Goal: Information Seeking & Learning: Learn about a topic

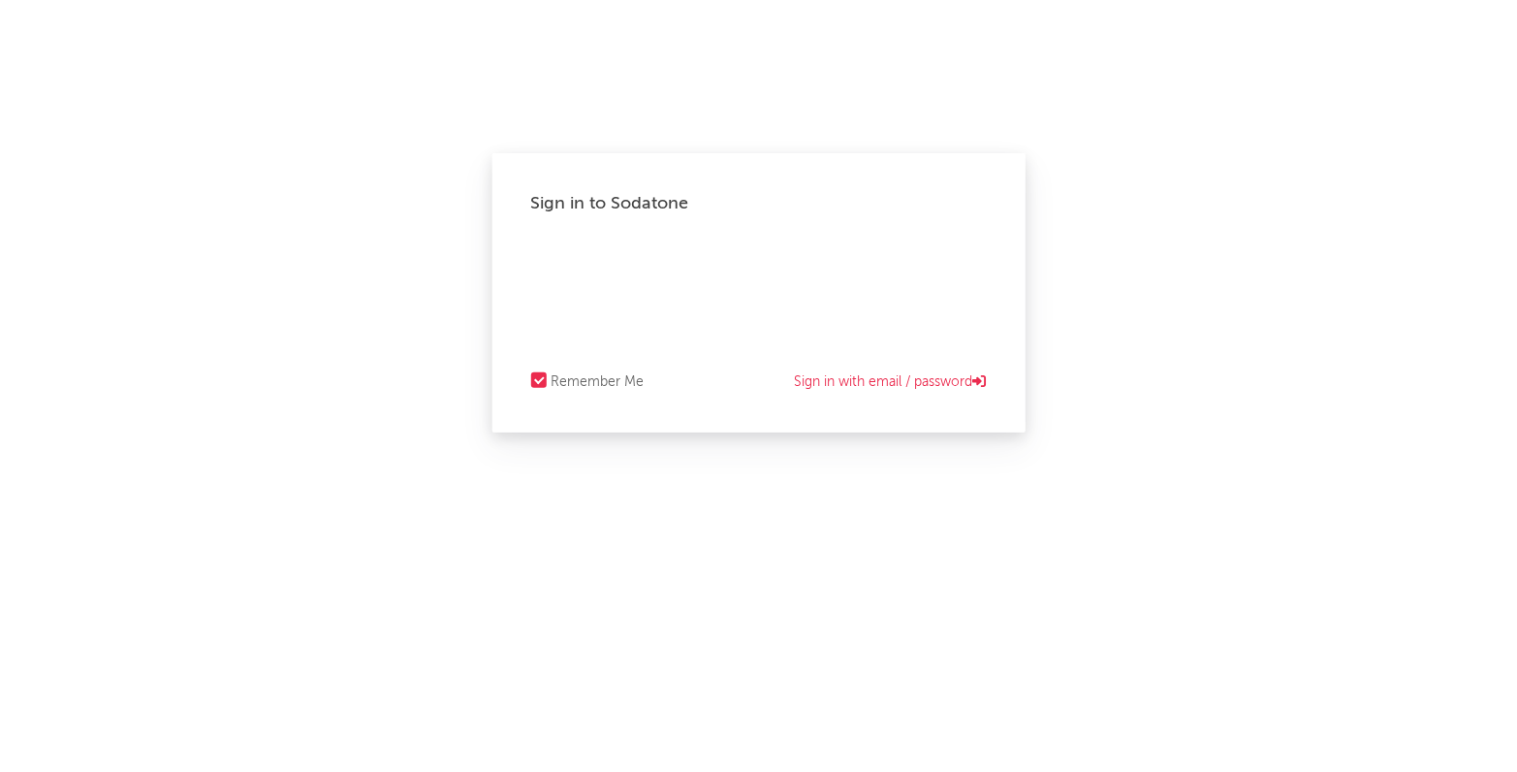
click at [1240, 18] on div "Sign in to Sodatone Remember Me Sign in with email / password" at bounding box center [758, 386] width 1517 height 772
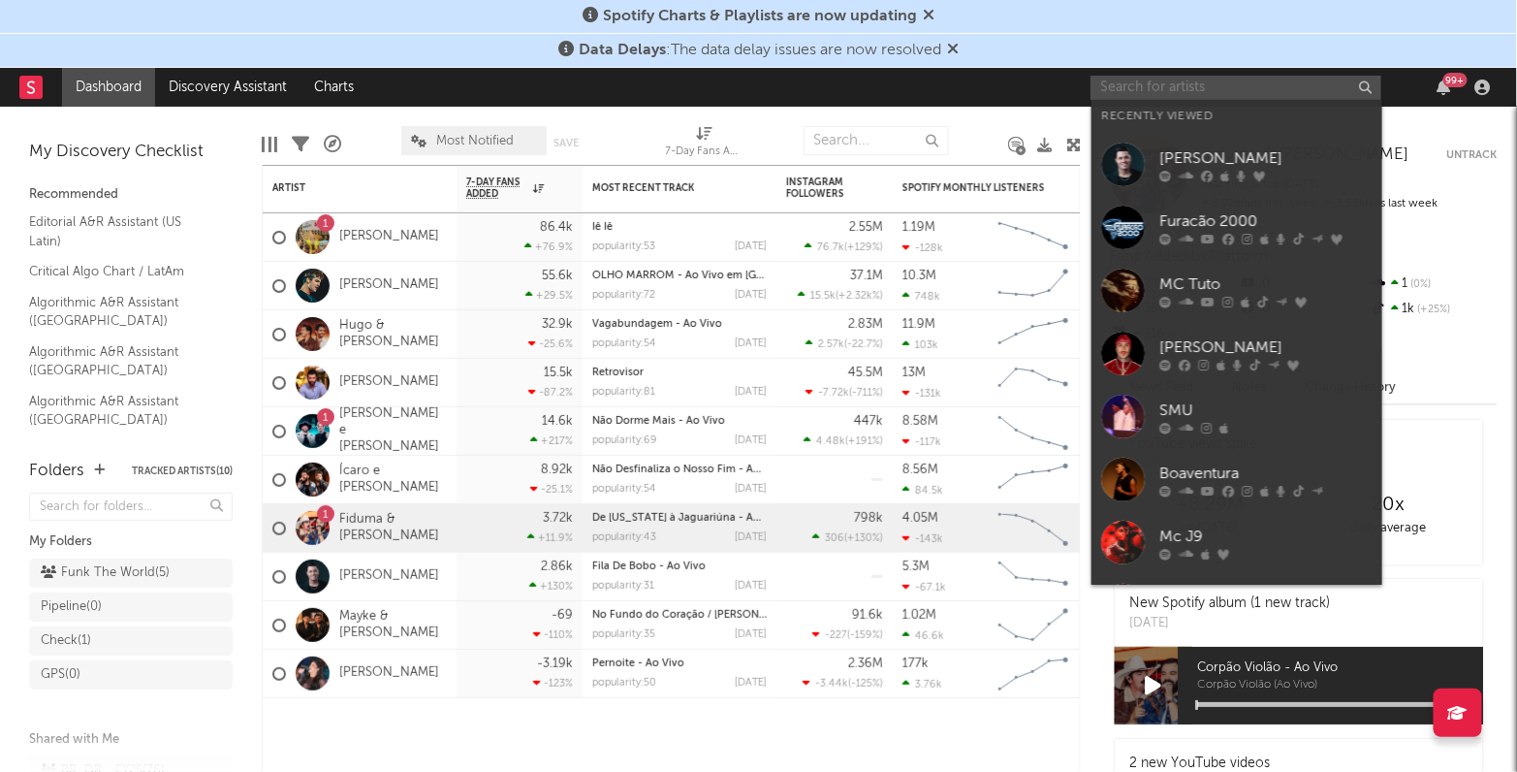
click at [1112, 97] on input "text" at bounding box center [1236, 88] width 291 height 24
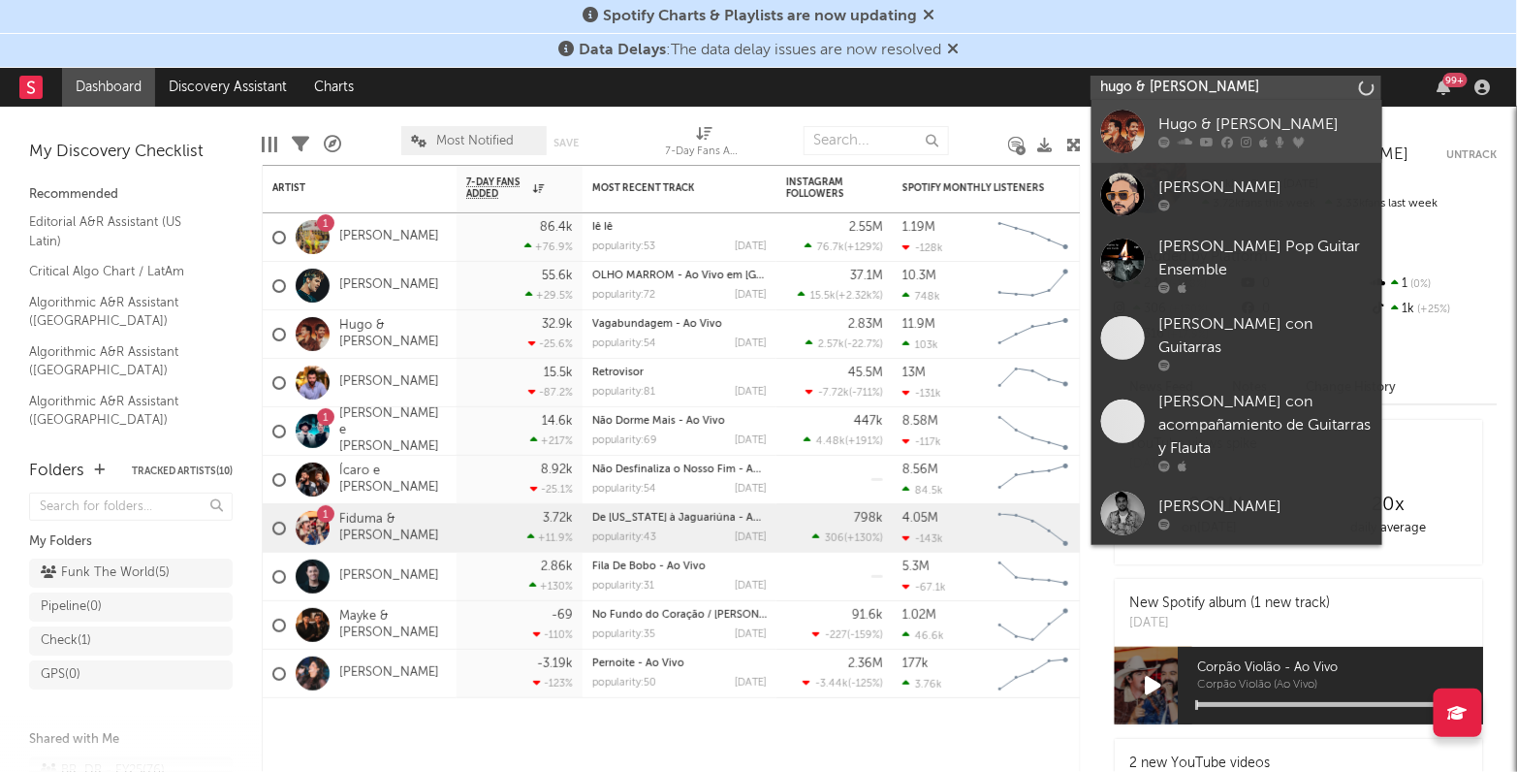
type input "hugo & guilherme"
click at [1188, 117] on div "Hugo & [PERSON_NAME]" at bounding box center [1266, 124] width 213 height 23
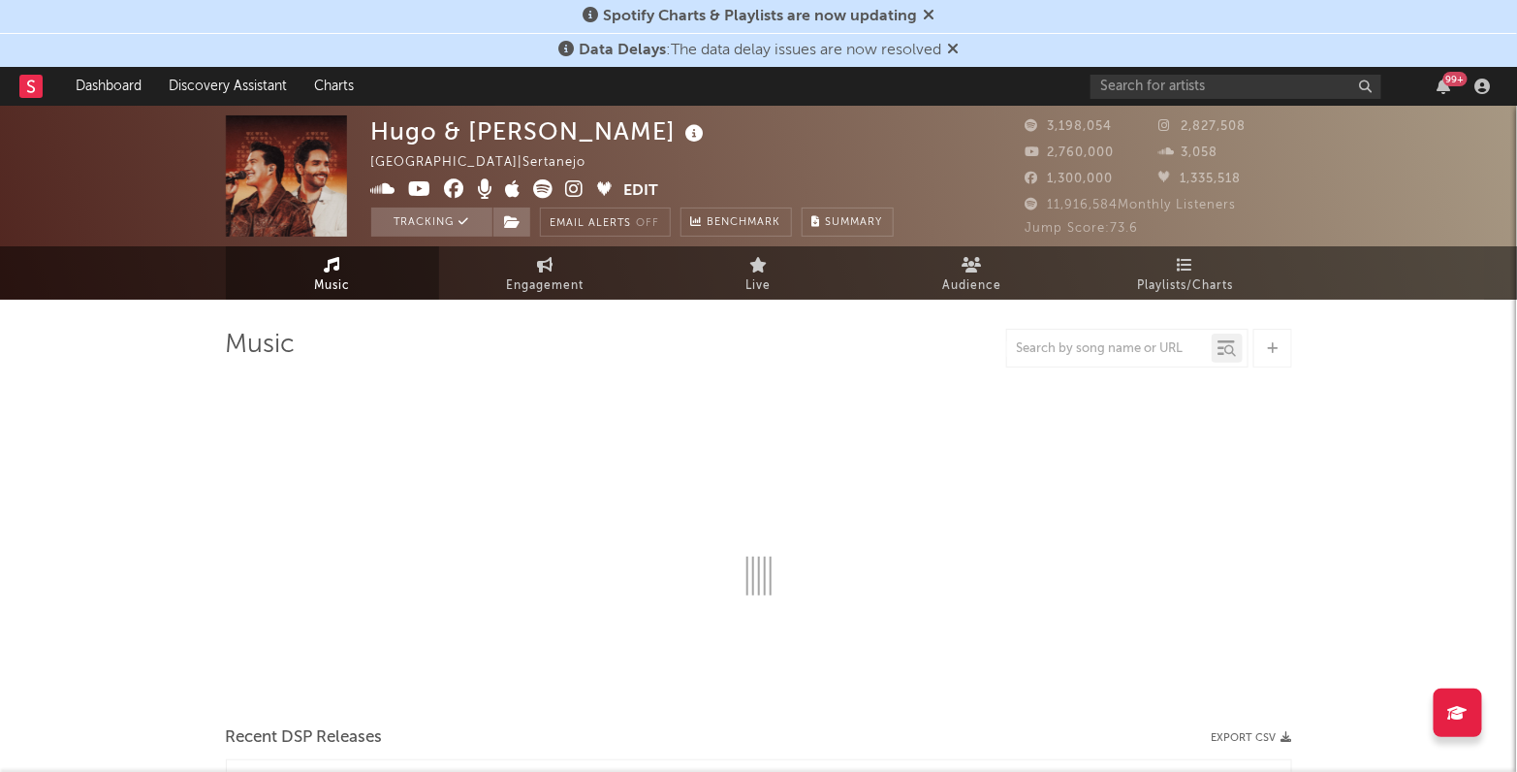
select select "6m"
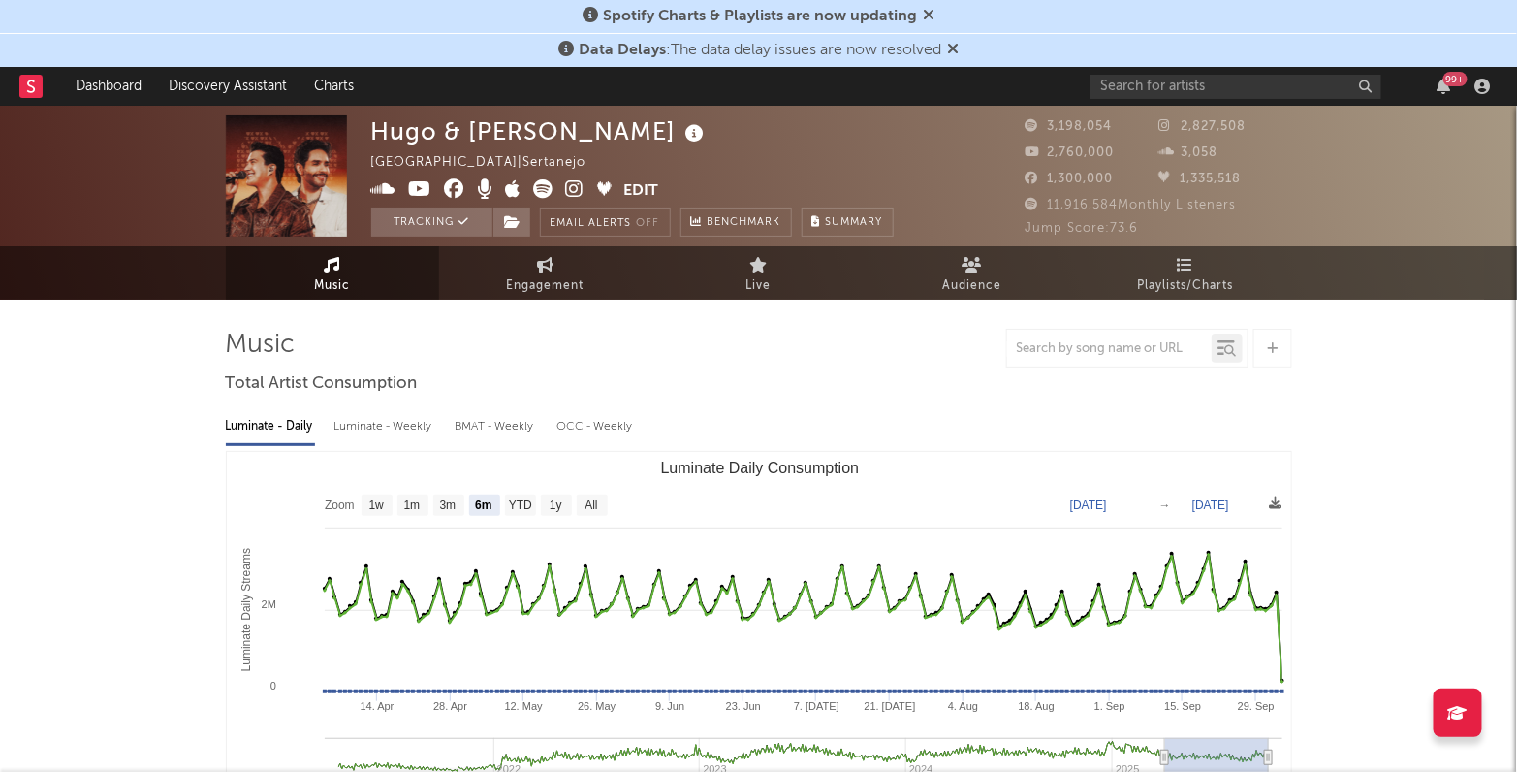
click at [417, 419] on div "Luminate - Weekly" at bounding box center [385, 426] width 102 height 33
select select "6m"
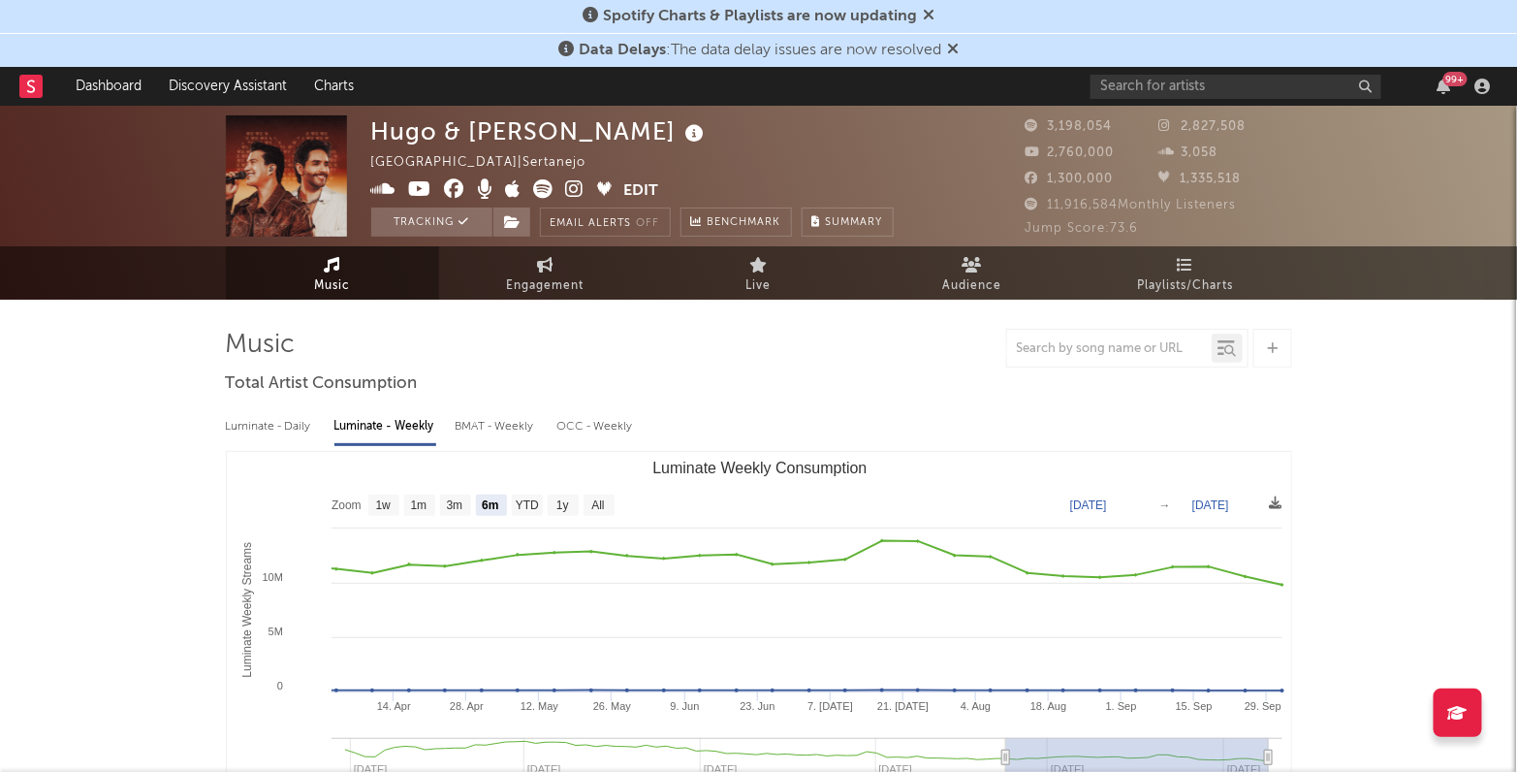
click at [531, 430] on div "BMAT - Weekly" at bounding box center [497, 426] width 82 height 33
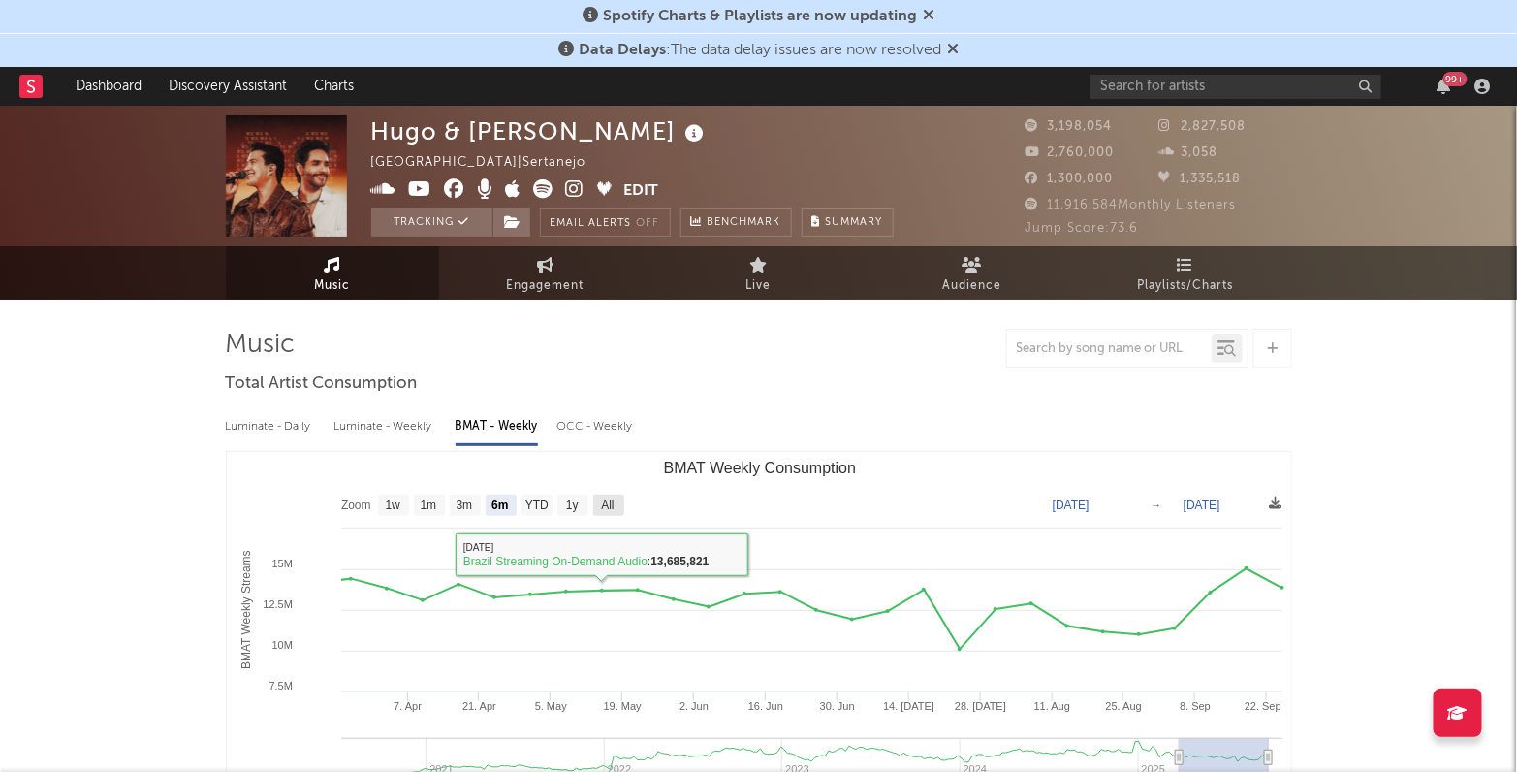
click at [604, 505] on text "All" at bounding box center [607, 506] width 13 height 14
select select "All"
type input "2020-08-06"
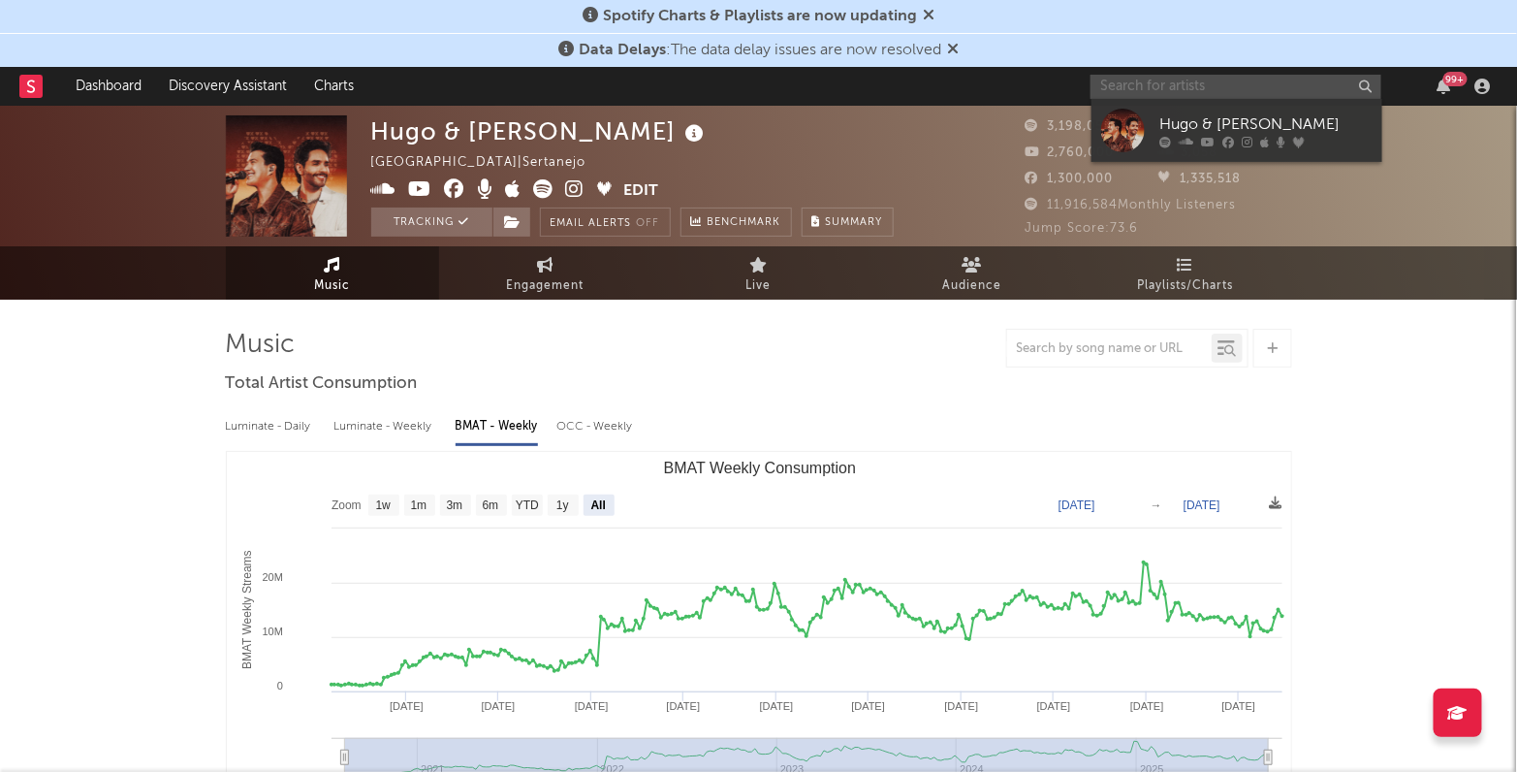
click at [1149, 84] on input "text" at bounding box center [1236, 87] width 291 height 24
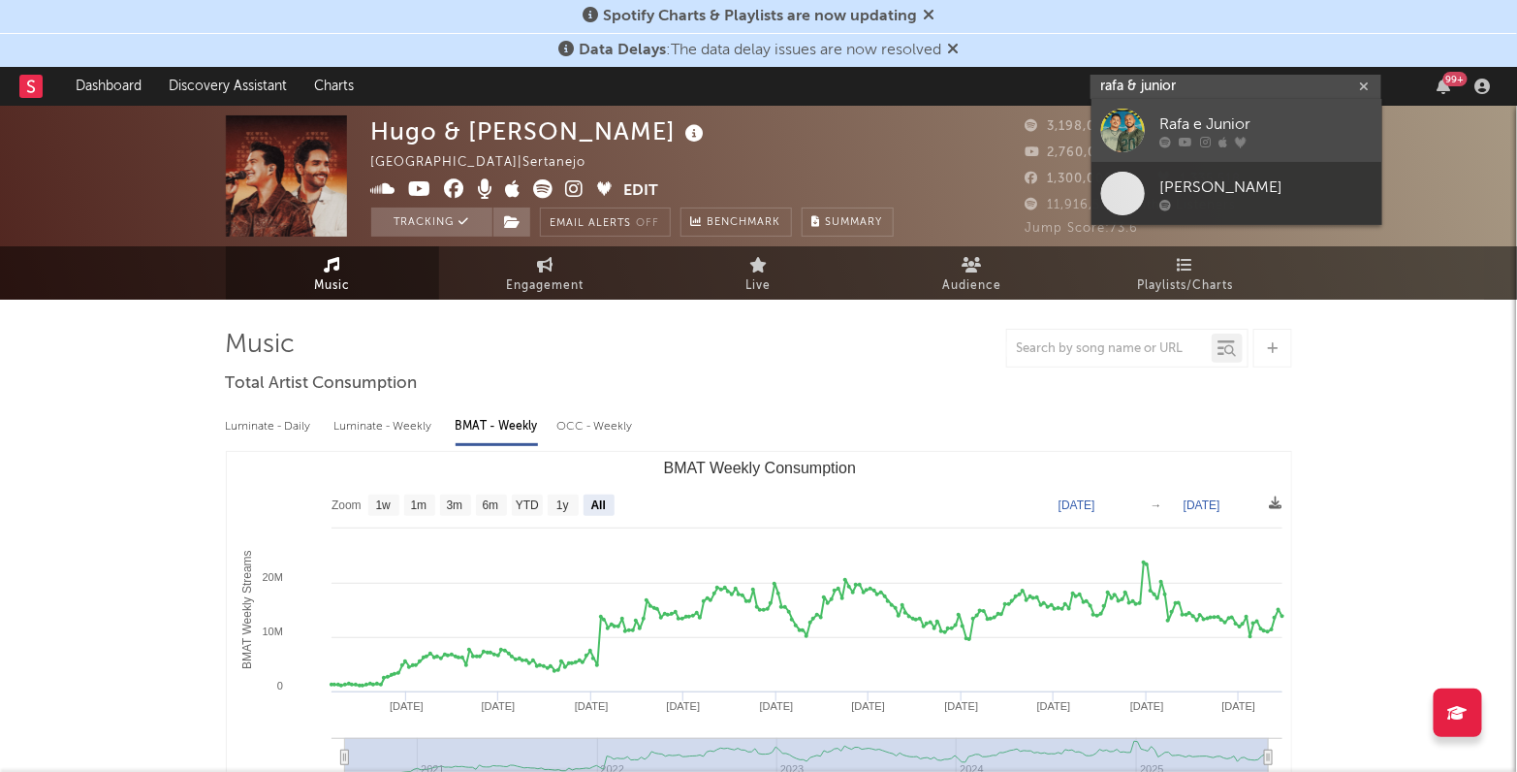
type input "rafa & junior"
click at [1272, 120] on div "Rafa e Junior" at bounding box center [1266, 124] width 213 height 23
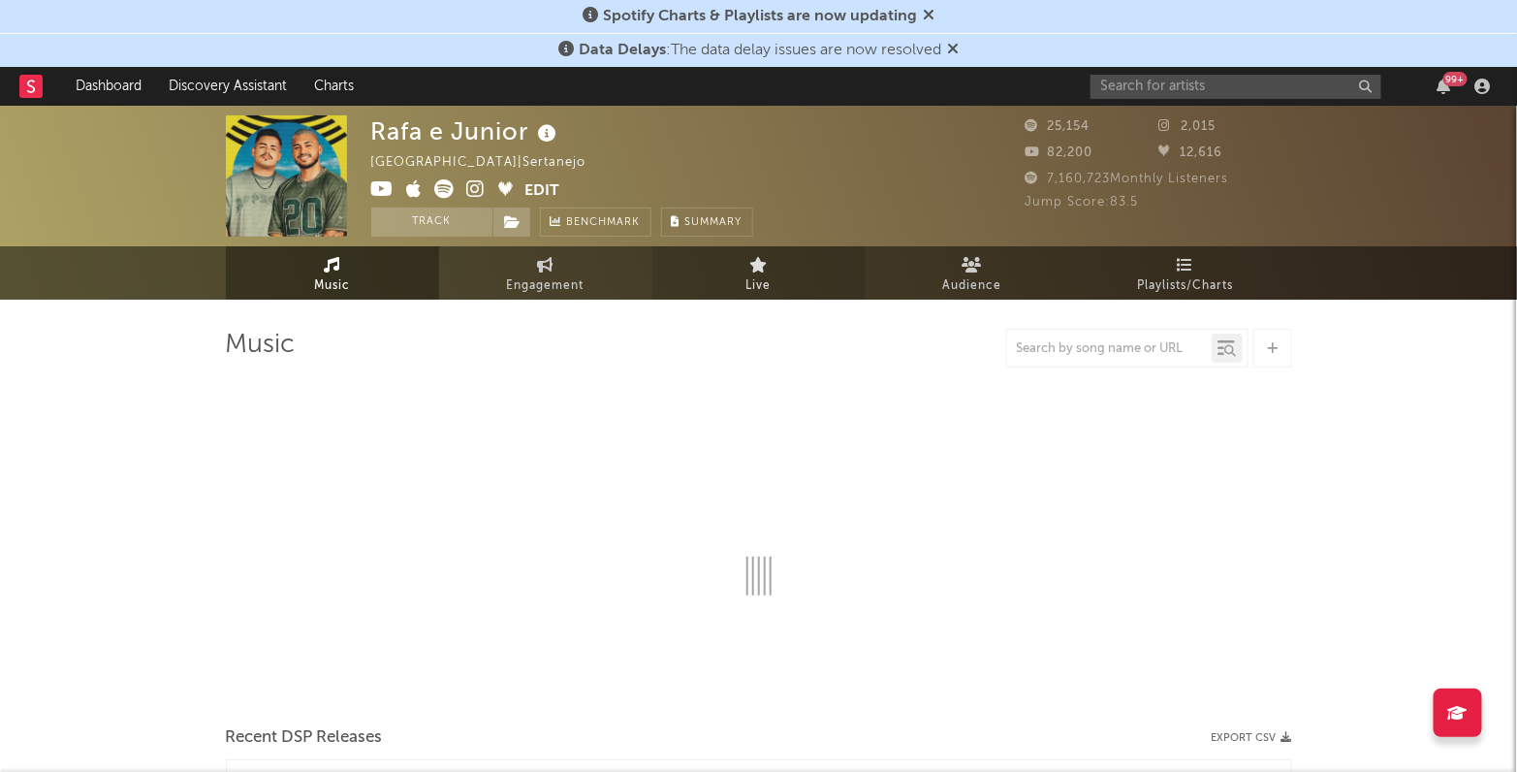
select select "6m"
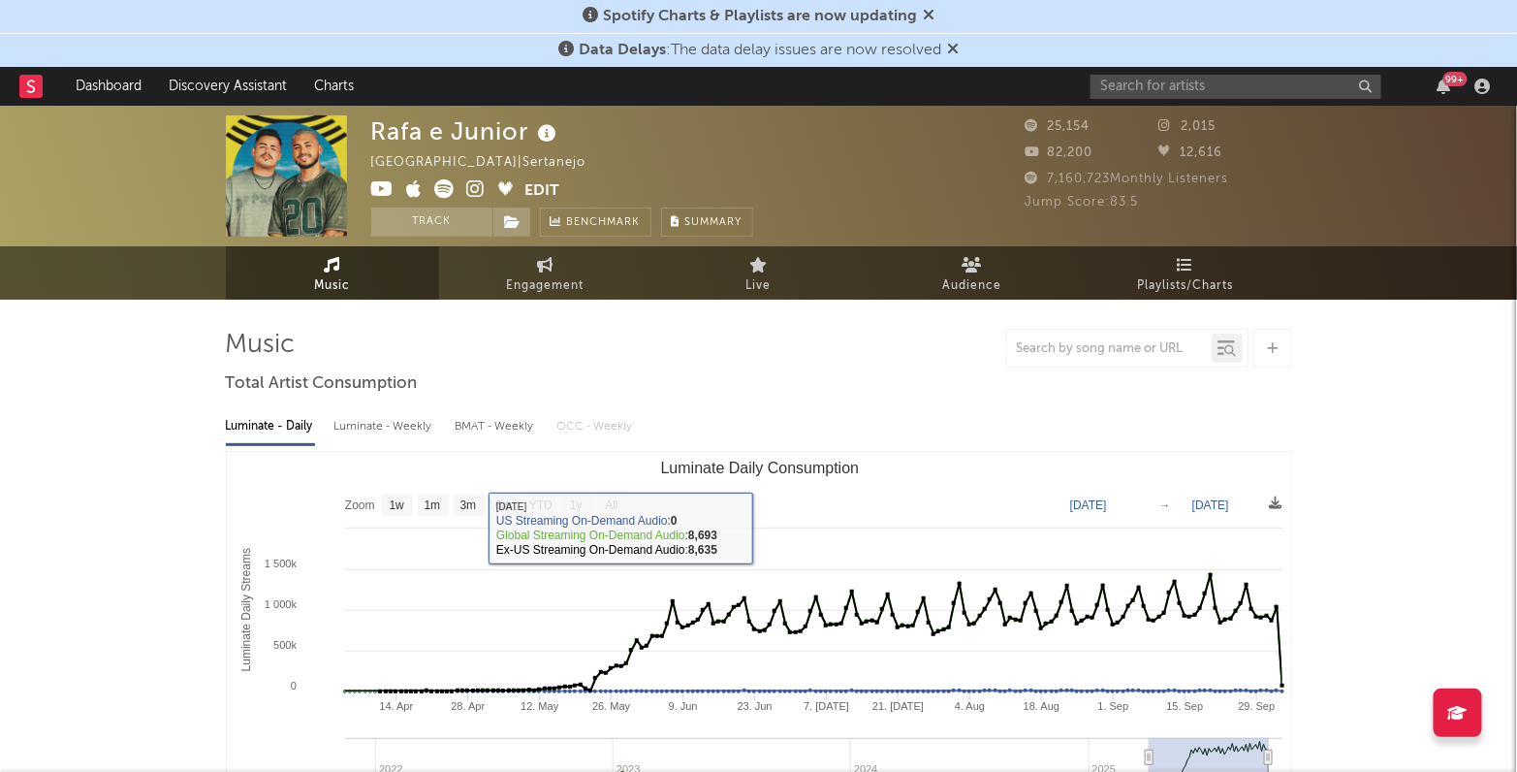
click at [421, 434] on div "Luminate - Weekly" at bounding box center [385, 426] width 102 height 33
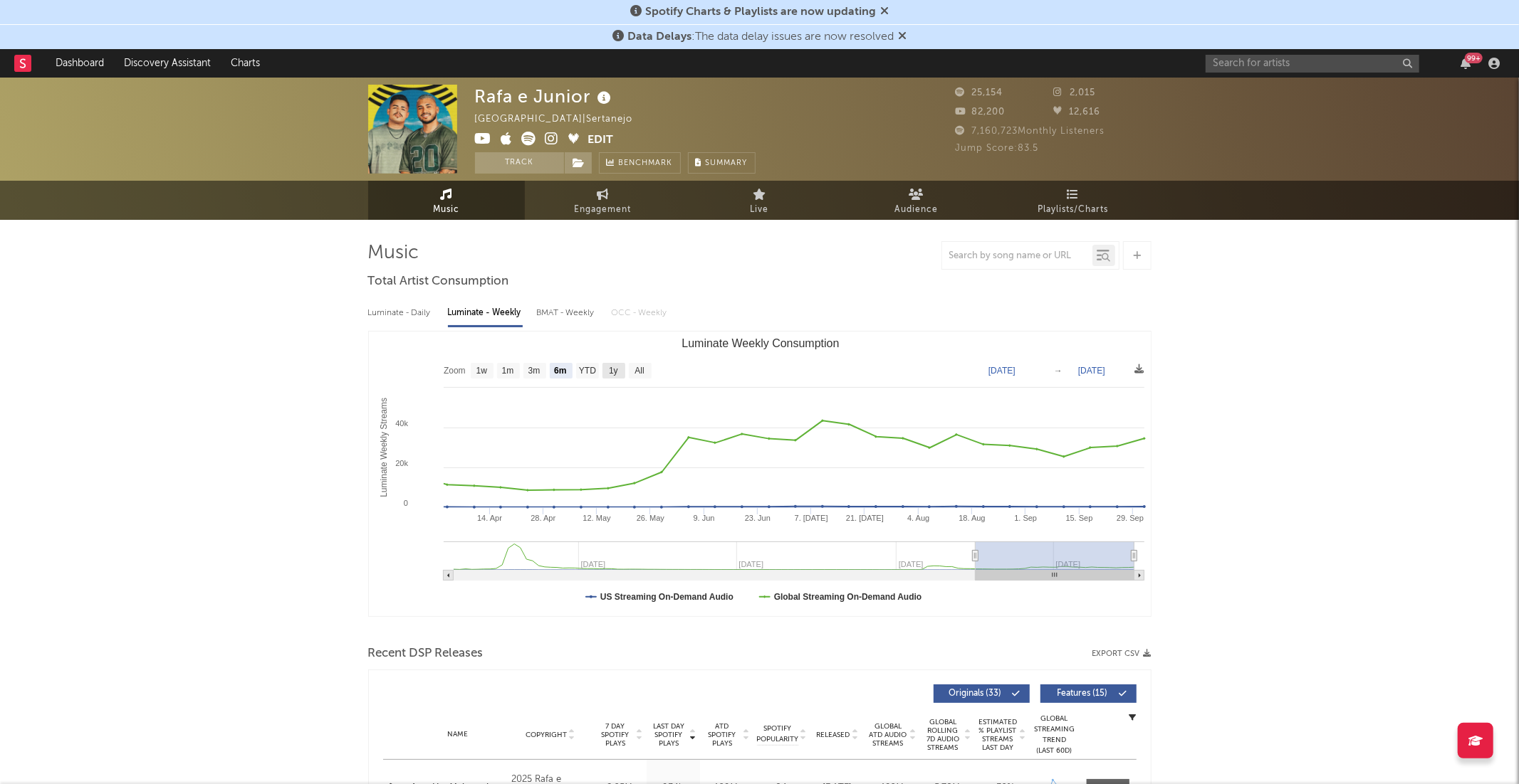
click at [607, 371] on rect "Luminate Weekly Consumption" at bounding box center [613, 370] width 23 height 15
select select "1y"
type input "2024-10-02"
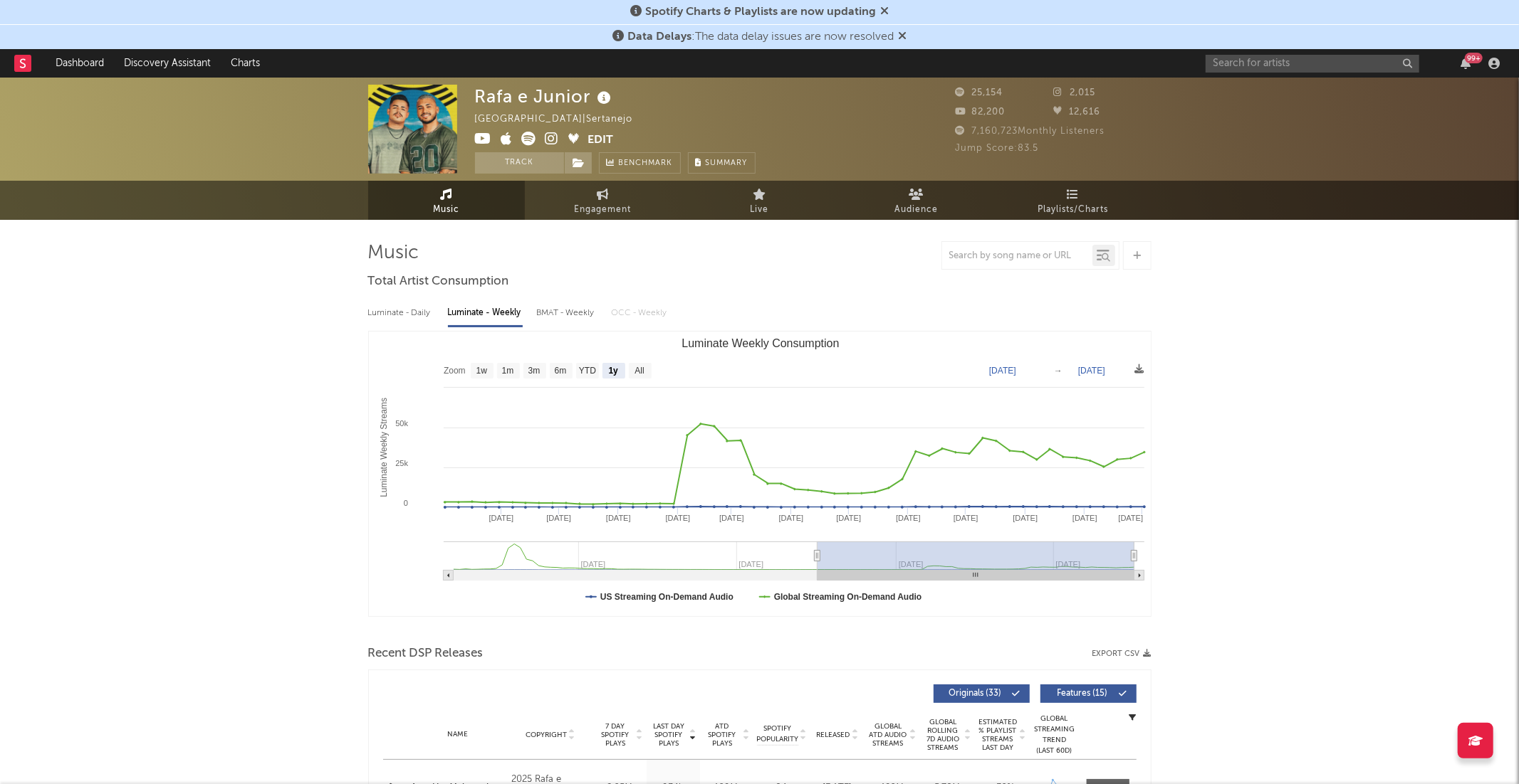
click at [560, 319] on div "BMAT - Weekly" at bounding box center [567, 313] width 60 height 24
select select "6m"
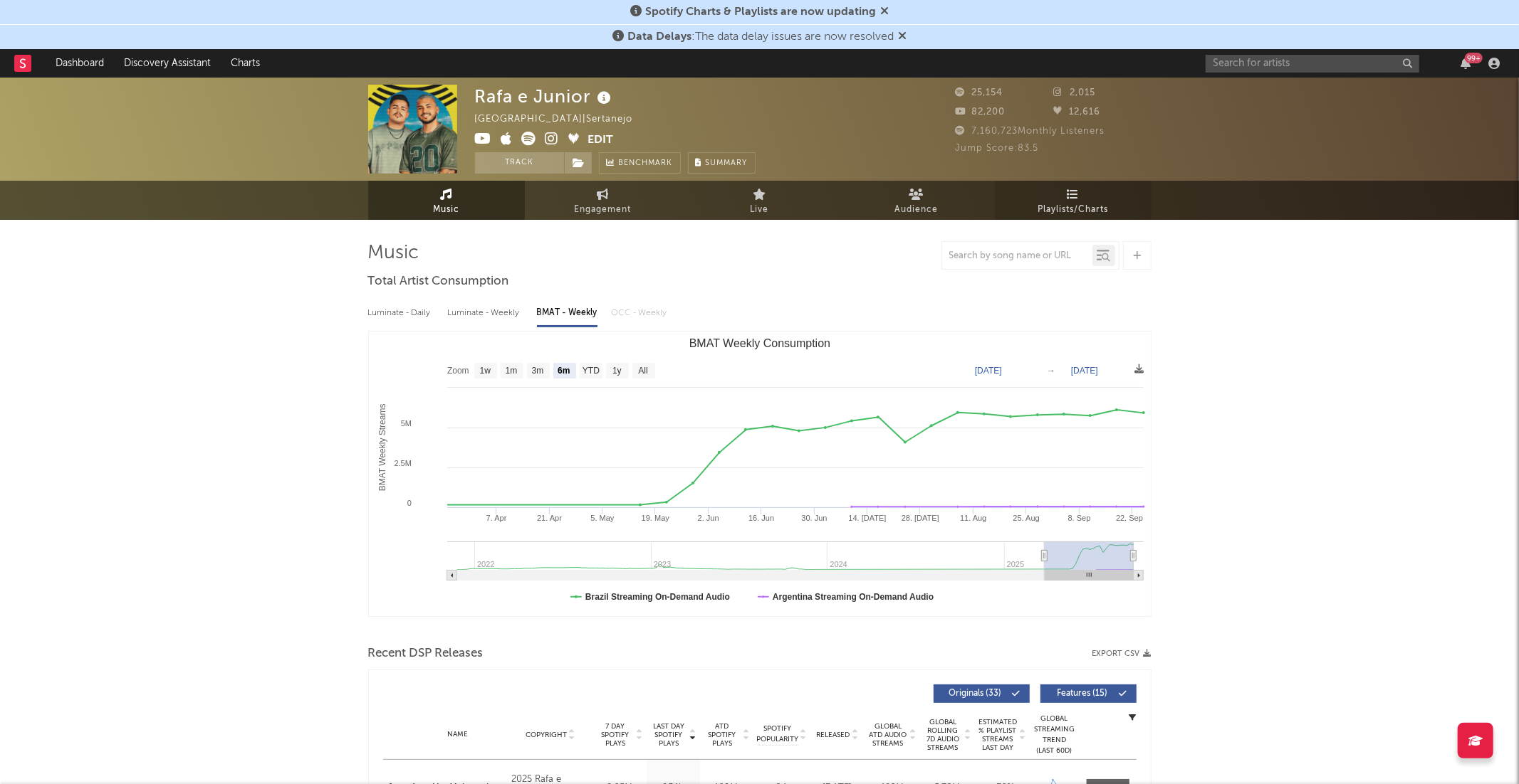
click at [1097, 211] on span "Playlists/Charts" at bounding box center [1073, 209] width 71 height 17
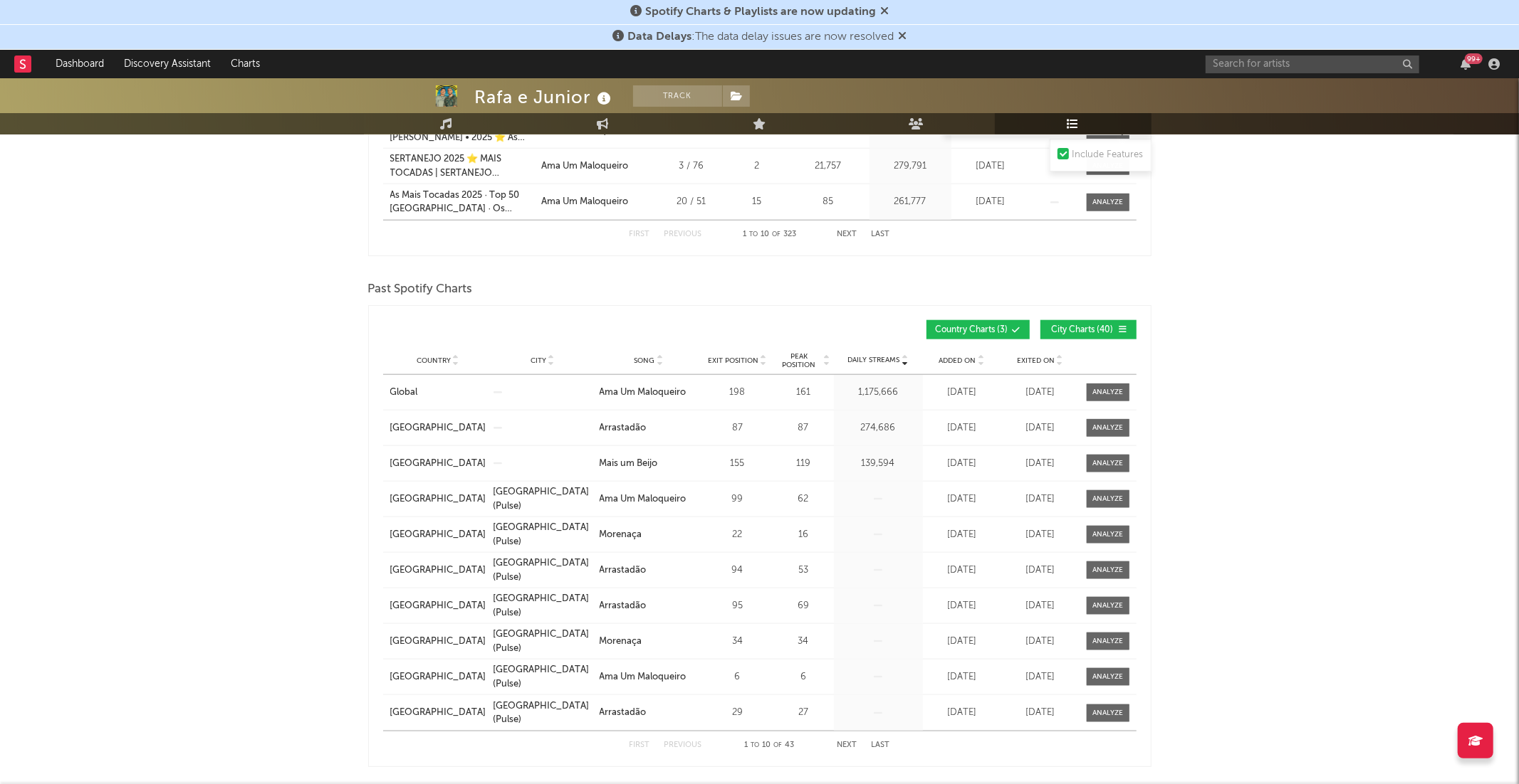
scroll to position [1266, 0]
click at [981, 363] on icon at bounding box center [981, 363] width 7 height 6
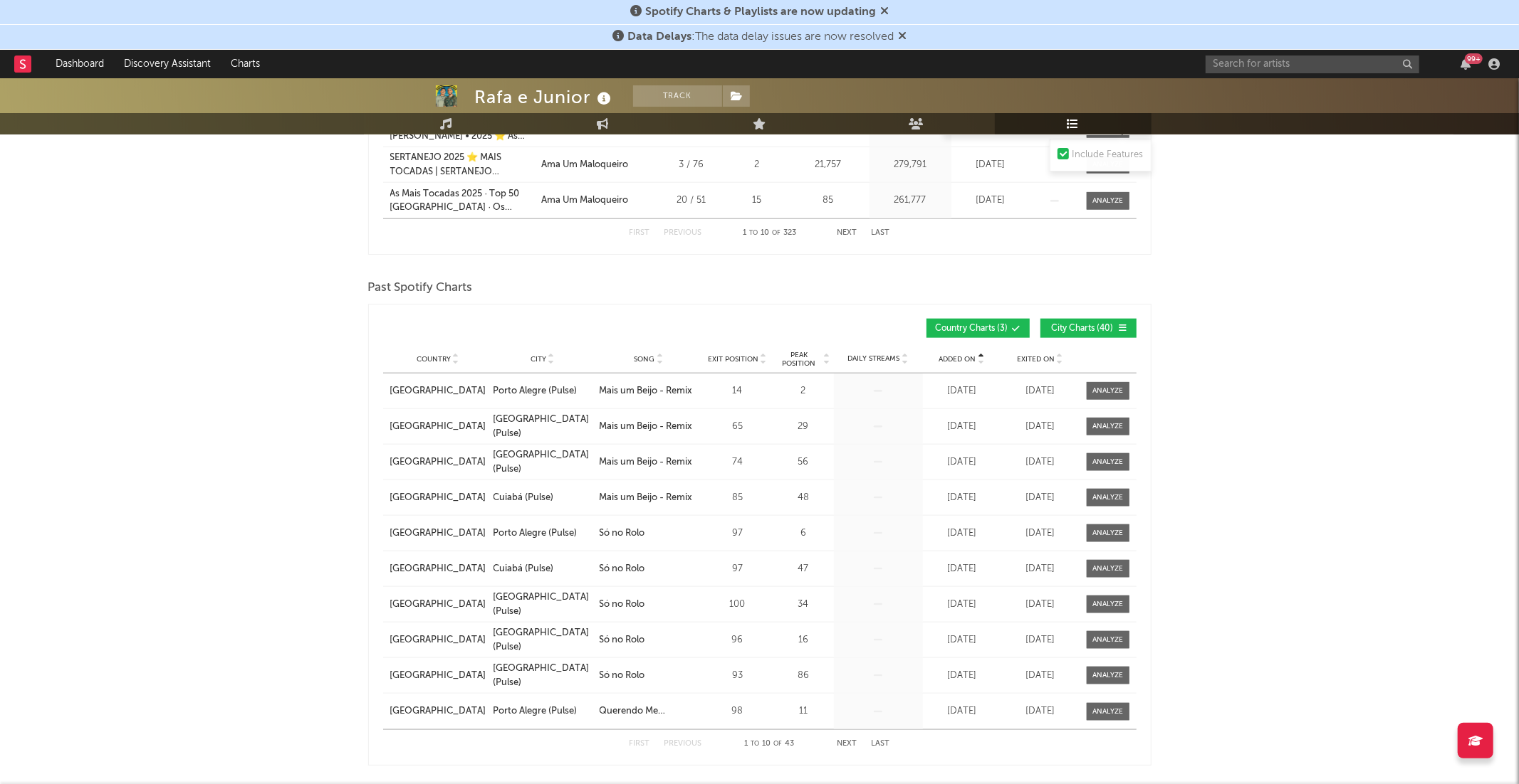
click at [981, 363] on icon at bounding box center [981, 363] width 7 height 6
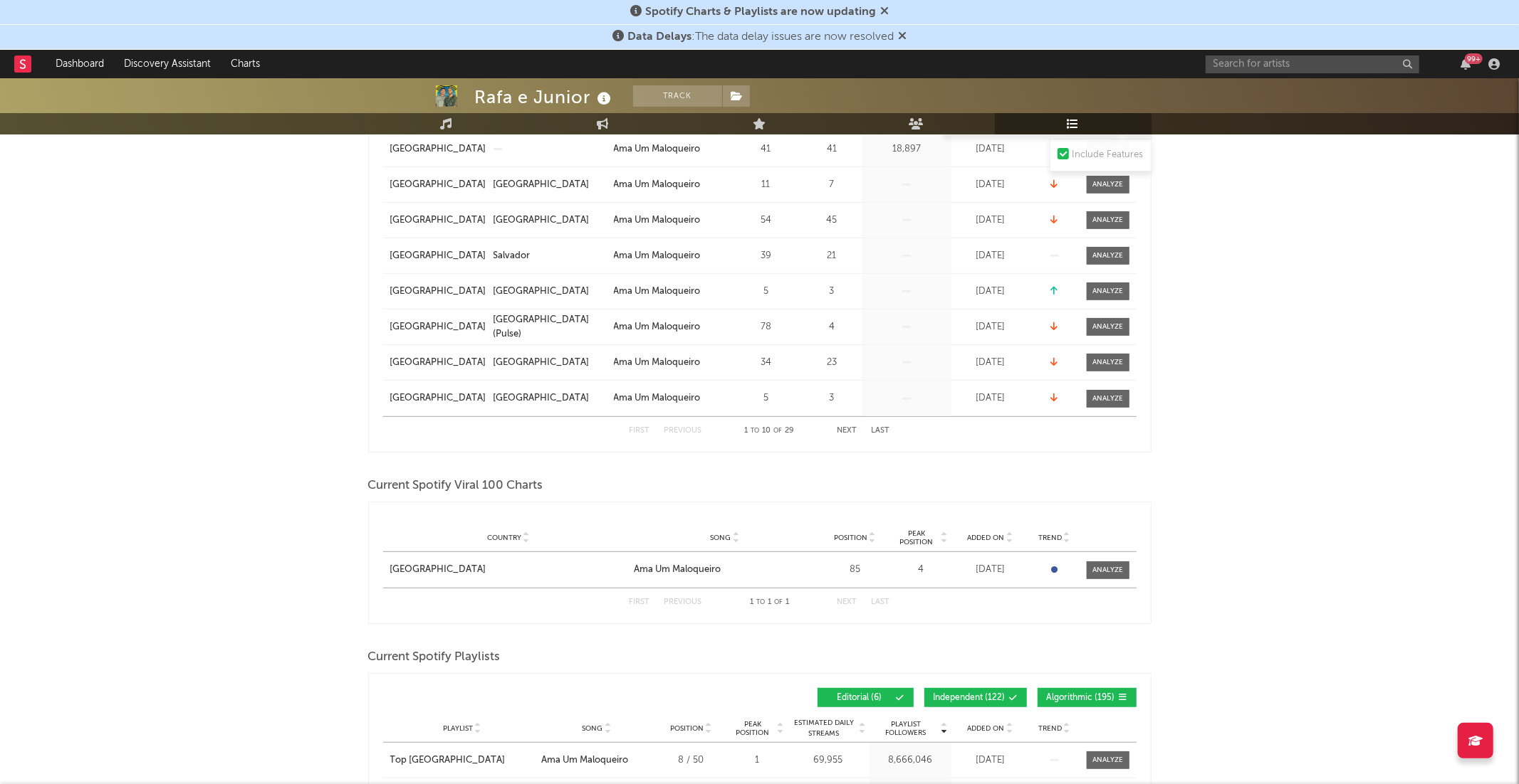
scroll to position [0, 0]
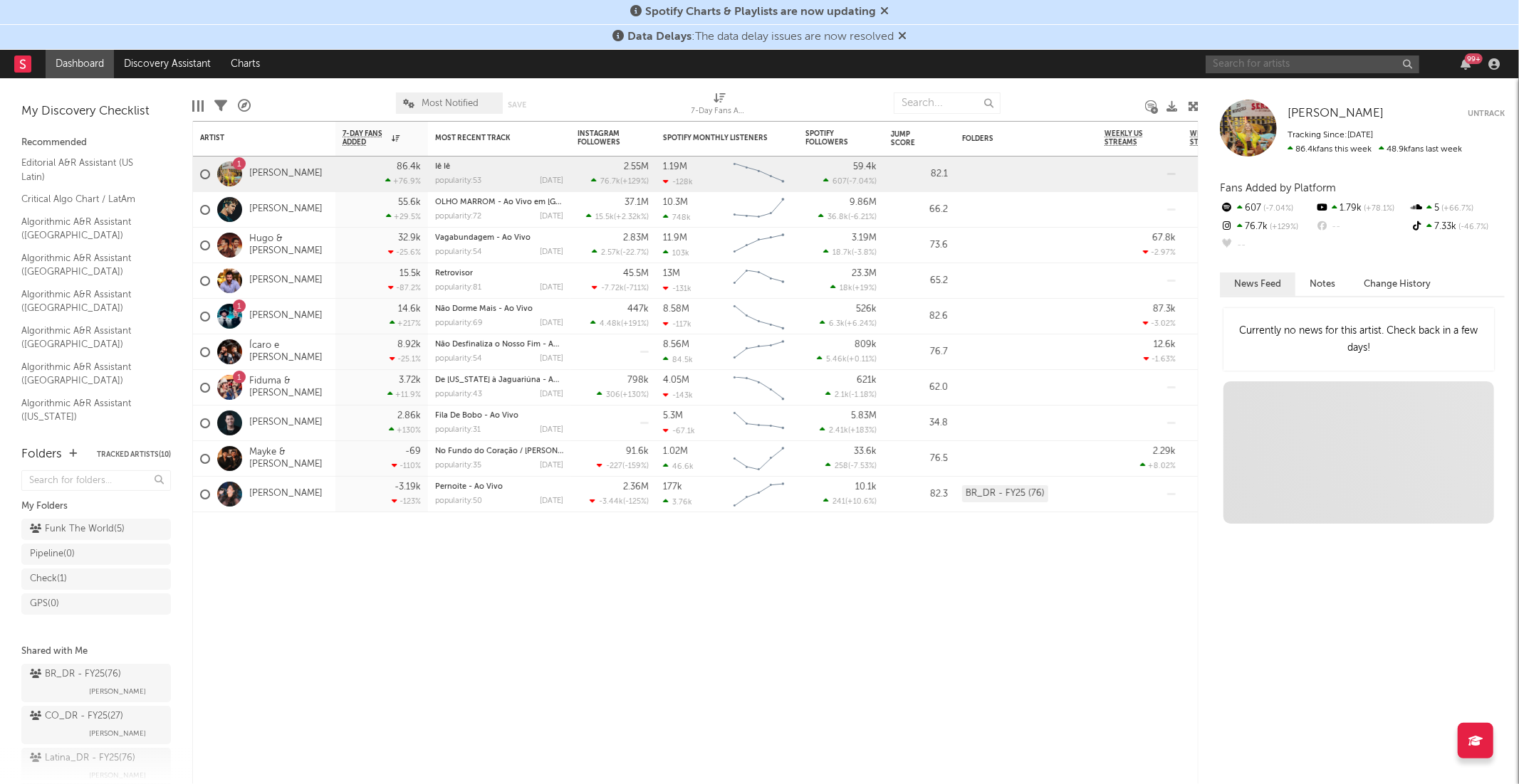
click at [1247, 66] on input "text" at bounding box center [1312, 65] width 214 height 18
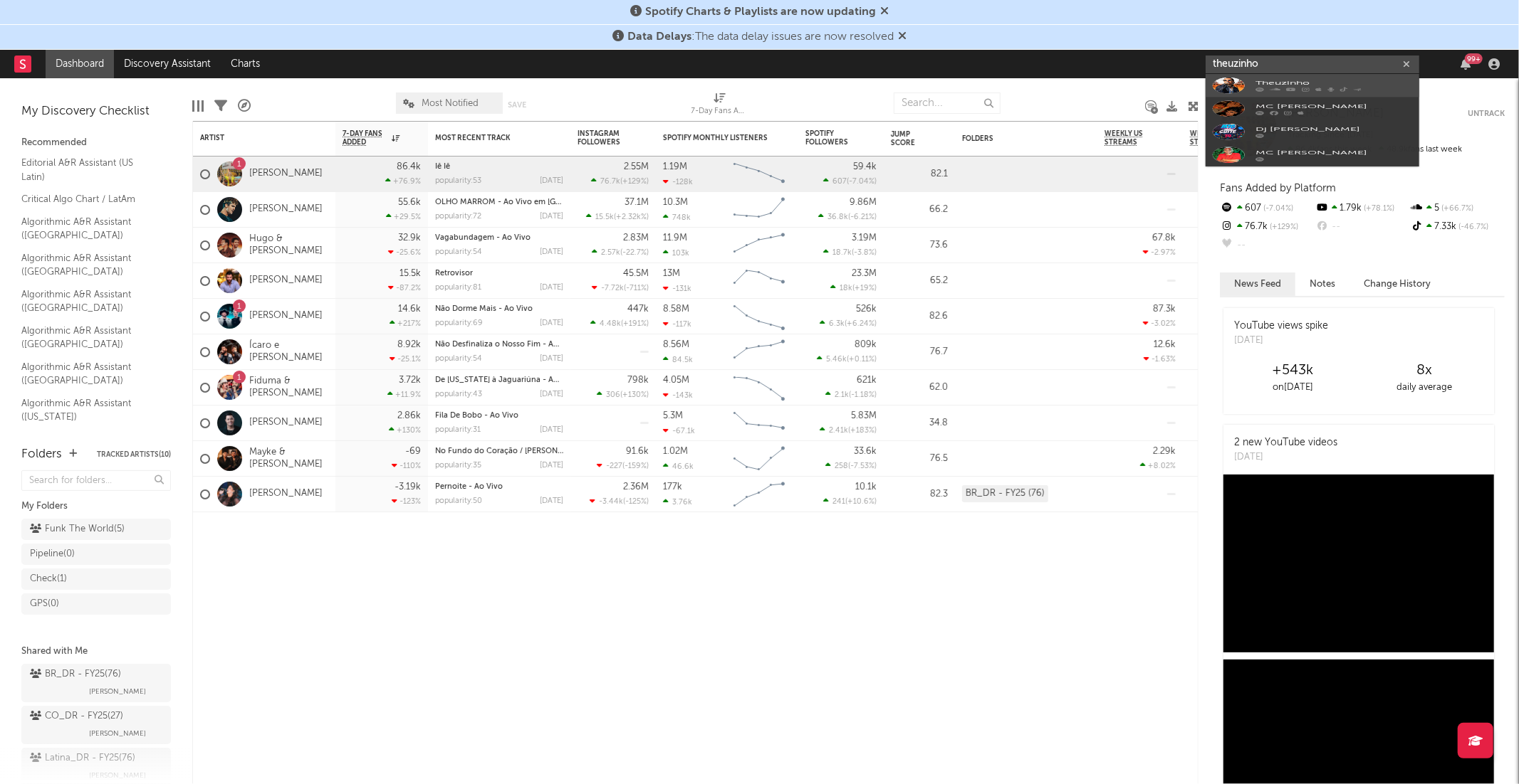
type input "theuzinho"
click at [1255, 87] on div "Theuzinho" at bounding box center [1333, 92] width 156 height 17
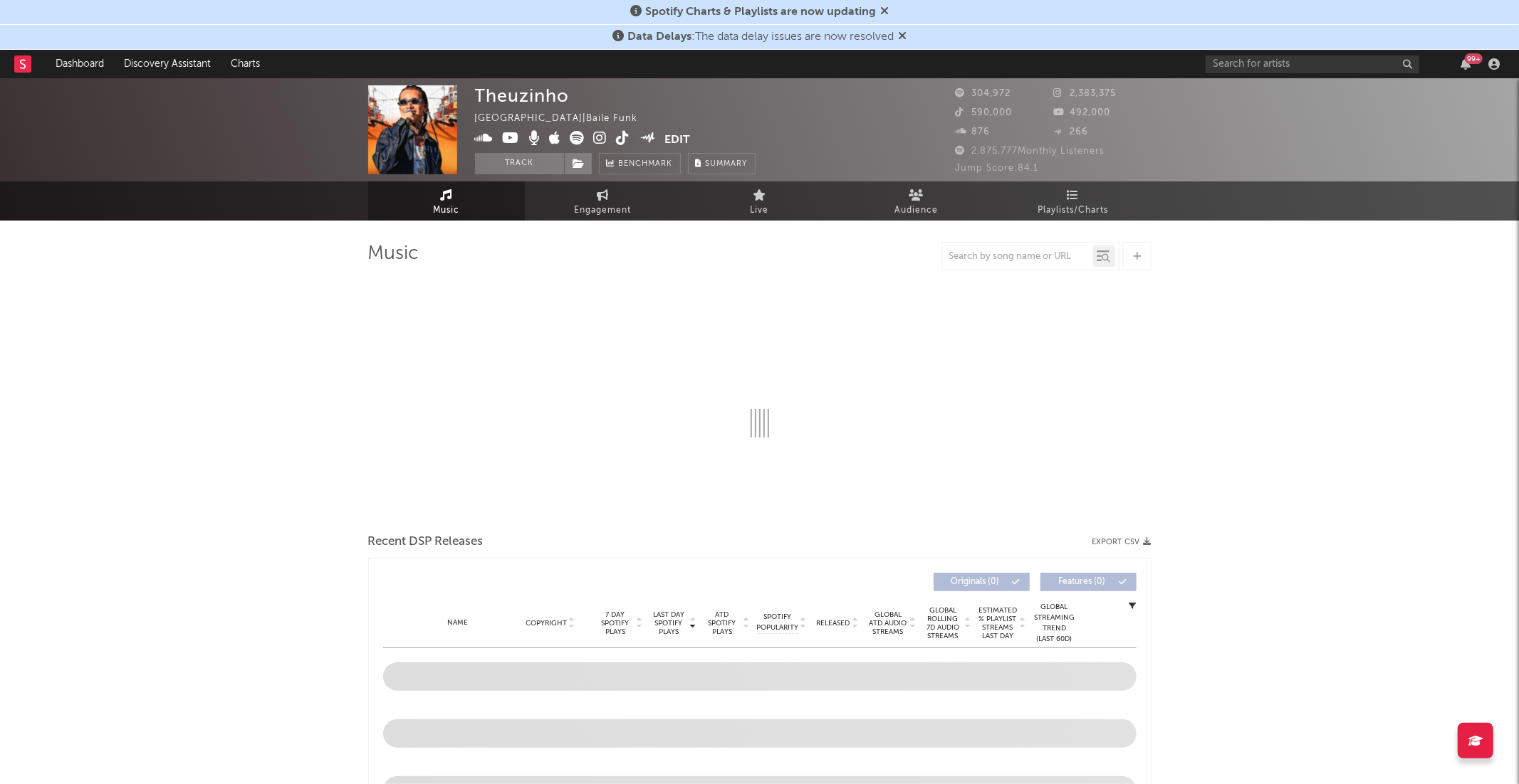
select select "6m"
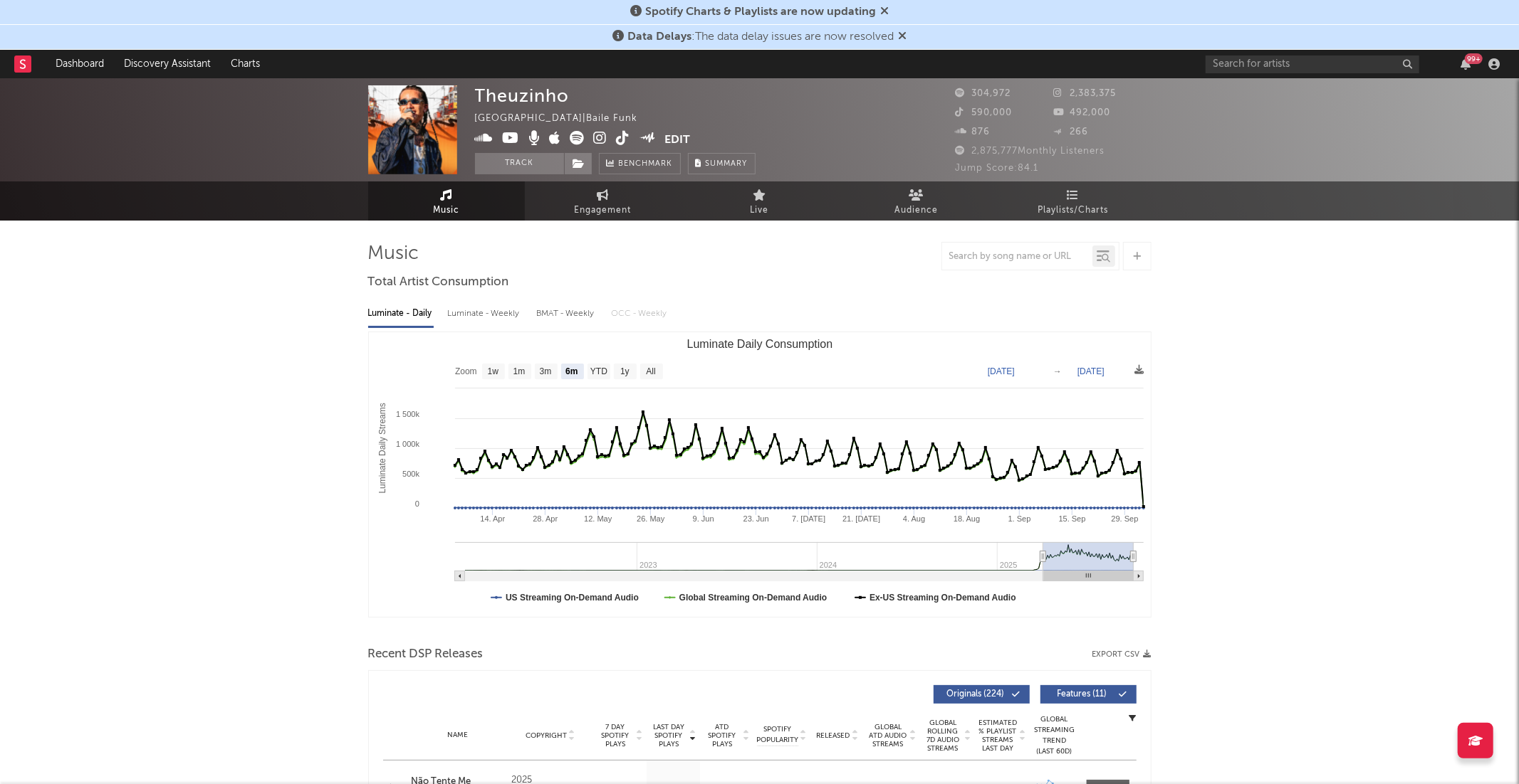
click at [503, 319] on div "Luminate - Weekly" at bounding box center [486, 313] width 75 height 24
select select "6m"
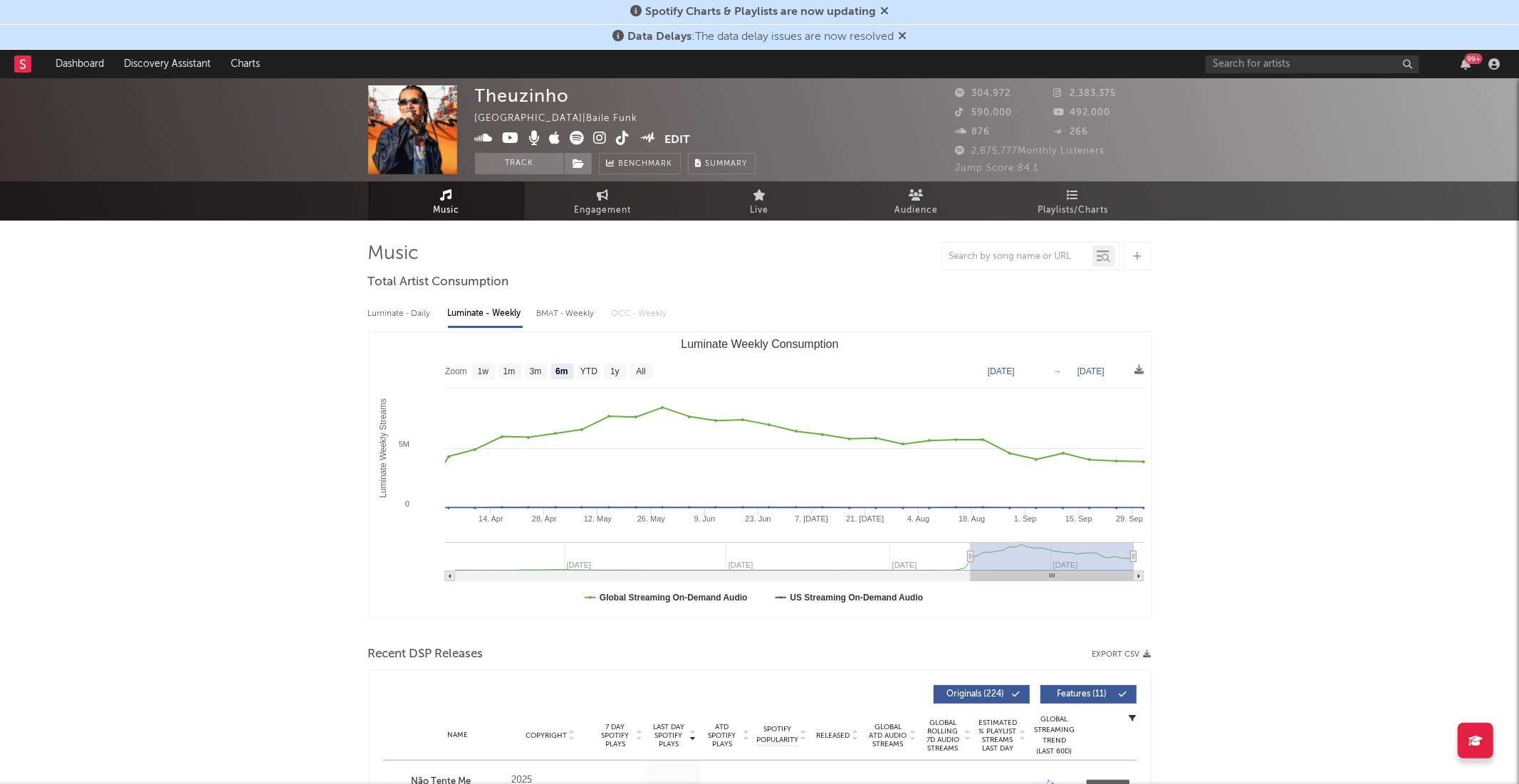
click at [569, 316] on div "BMAT - Weekly" at bounding box center [567, 313] width 60 height 24
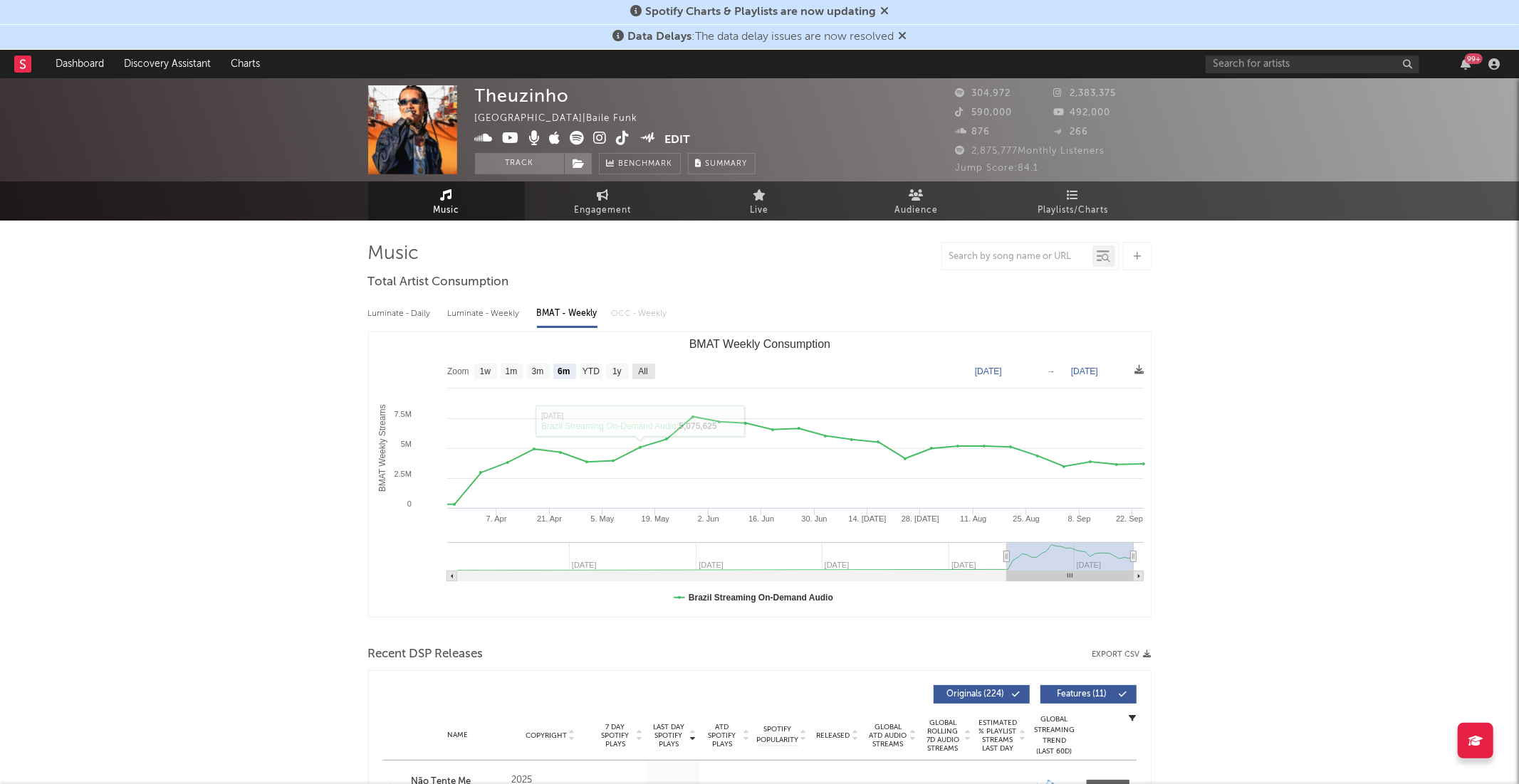
click at [650, 367] on rect "BMAT Weekly Consumption" at bounding box center [643, 371] width 23 height 15
select select "All"
type input "[DATE]"
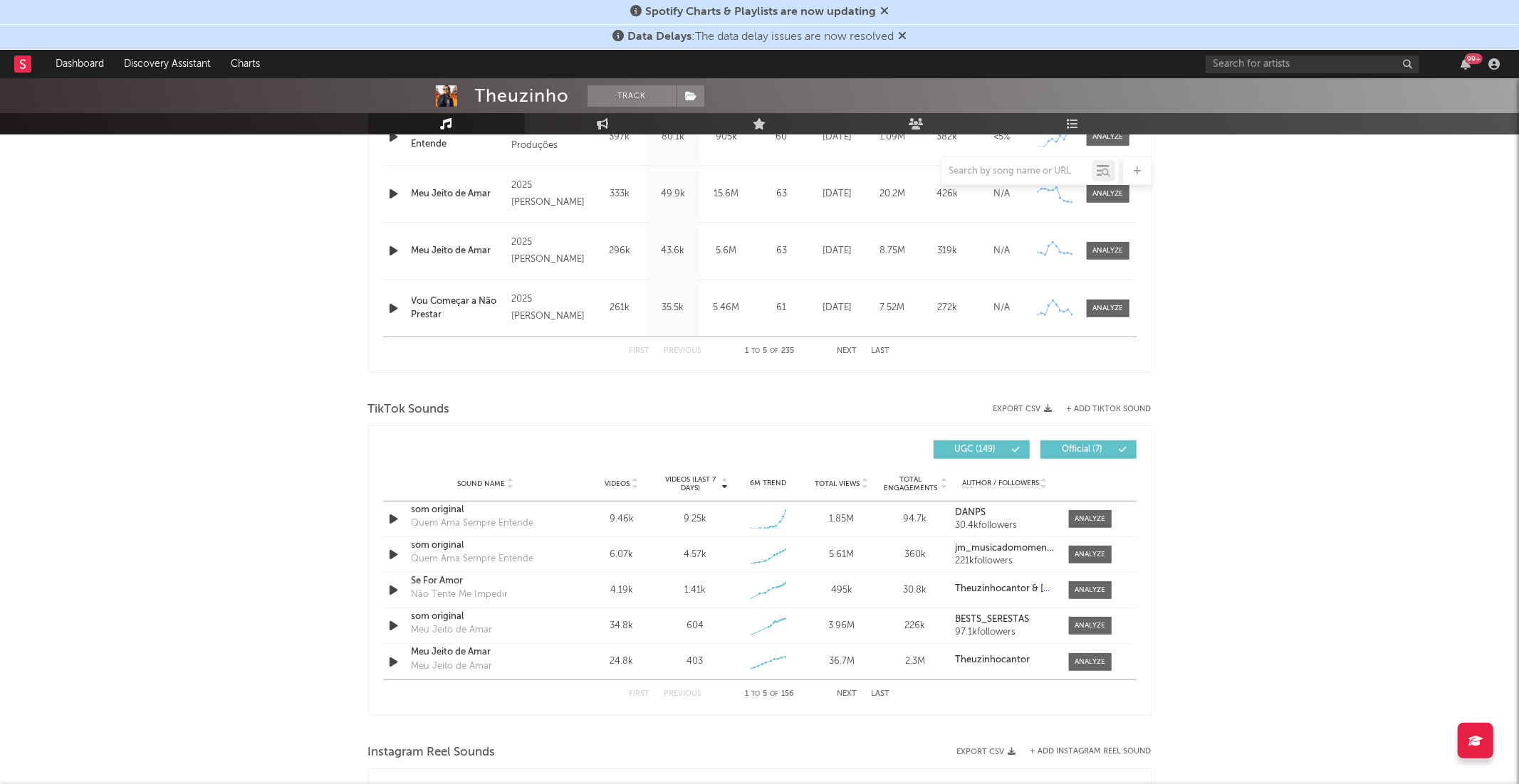
scroll to position [712, 0]
click at [1086, 513] on div at bounding box center [1090, 516] width 31 height 11
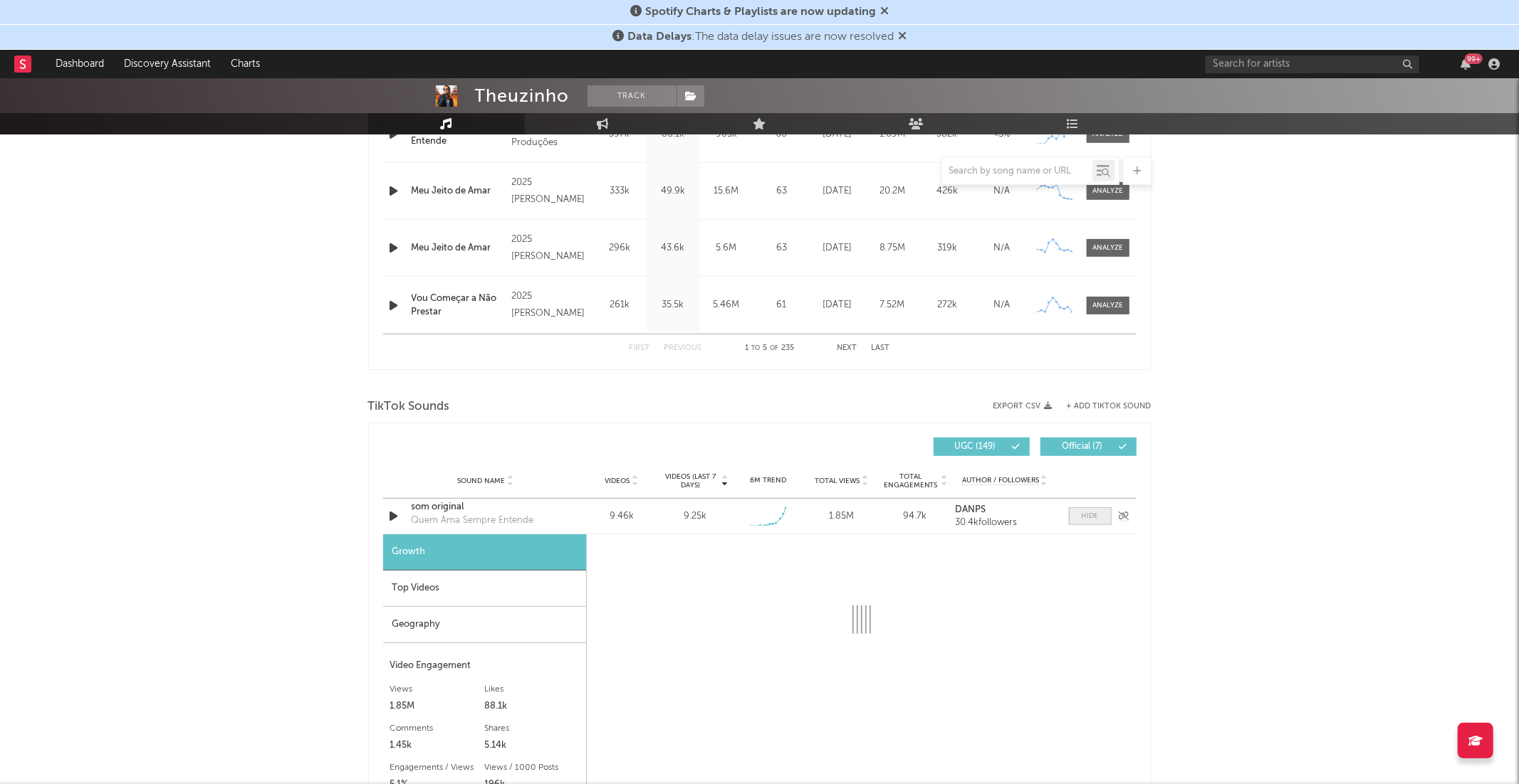
select select "1w"
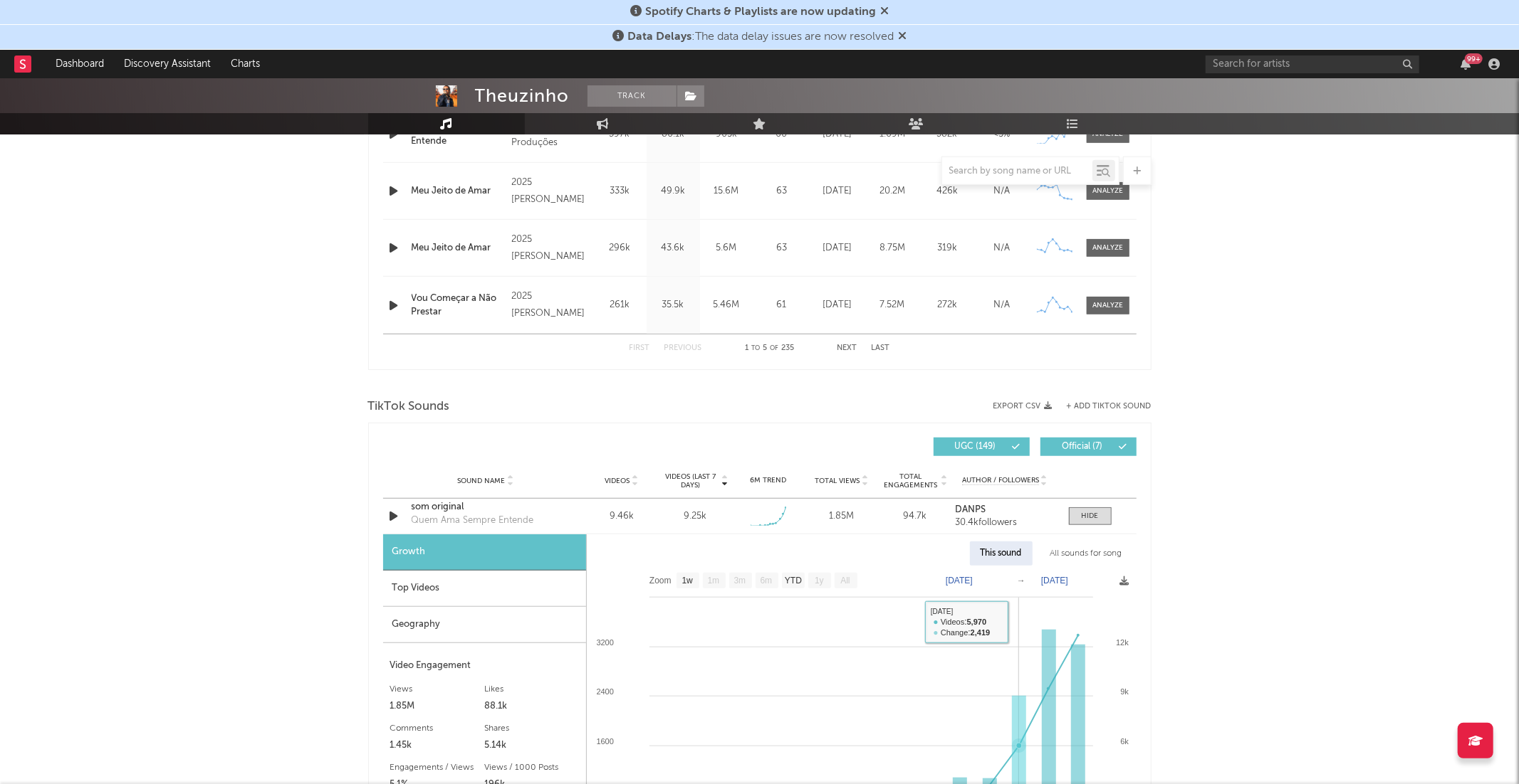
scroll to position [714, 0]
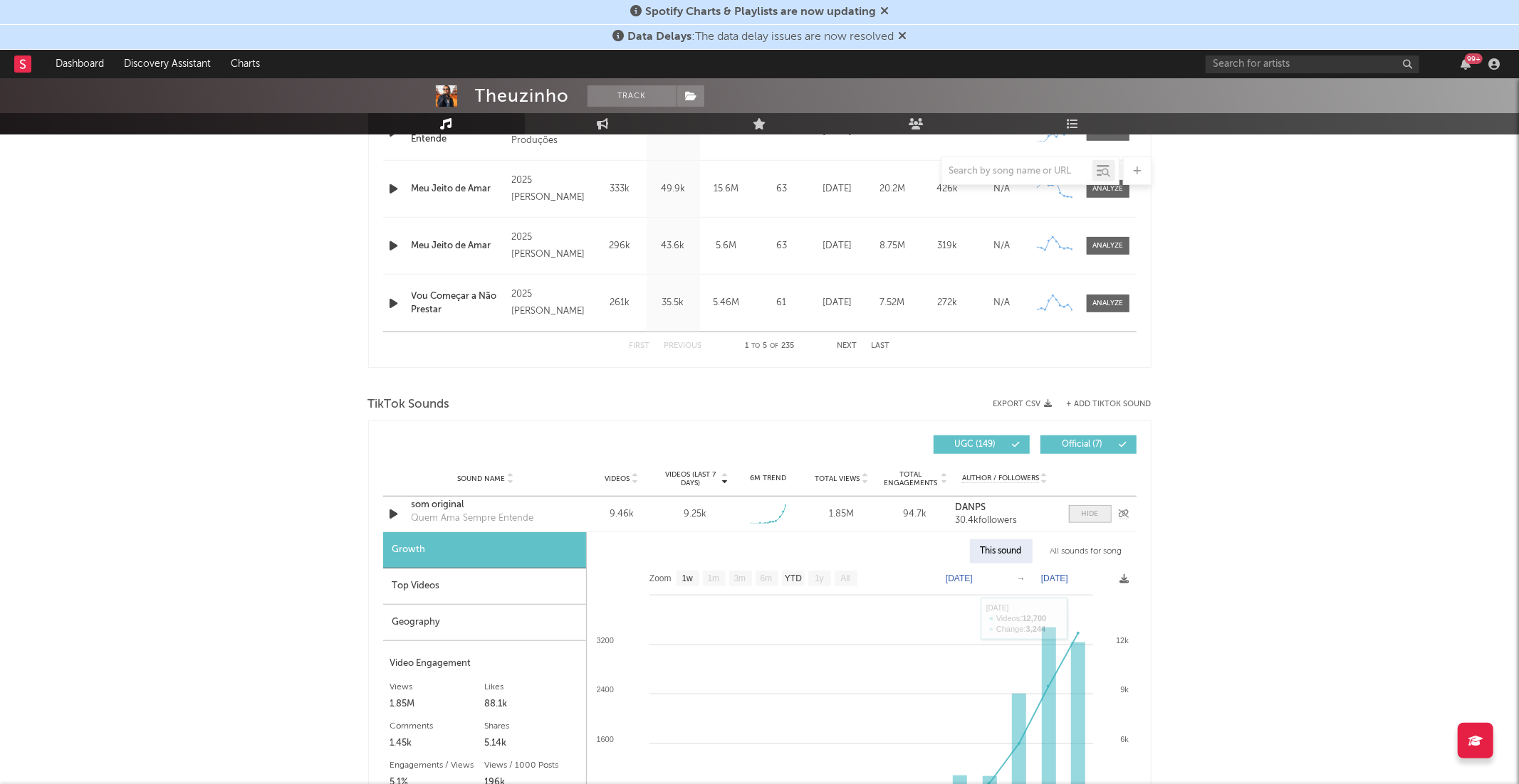
click at [1094, 509] on div at bounding box center [1090, 514] width 17 height 11
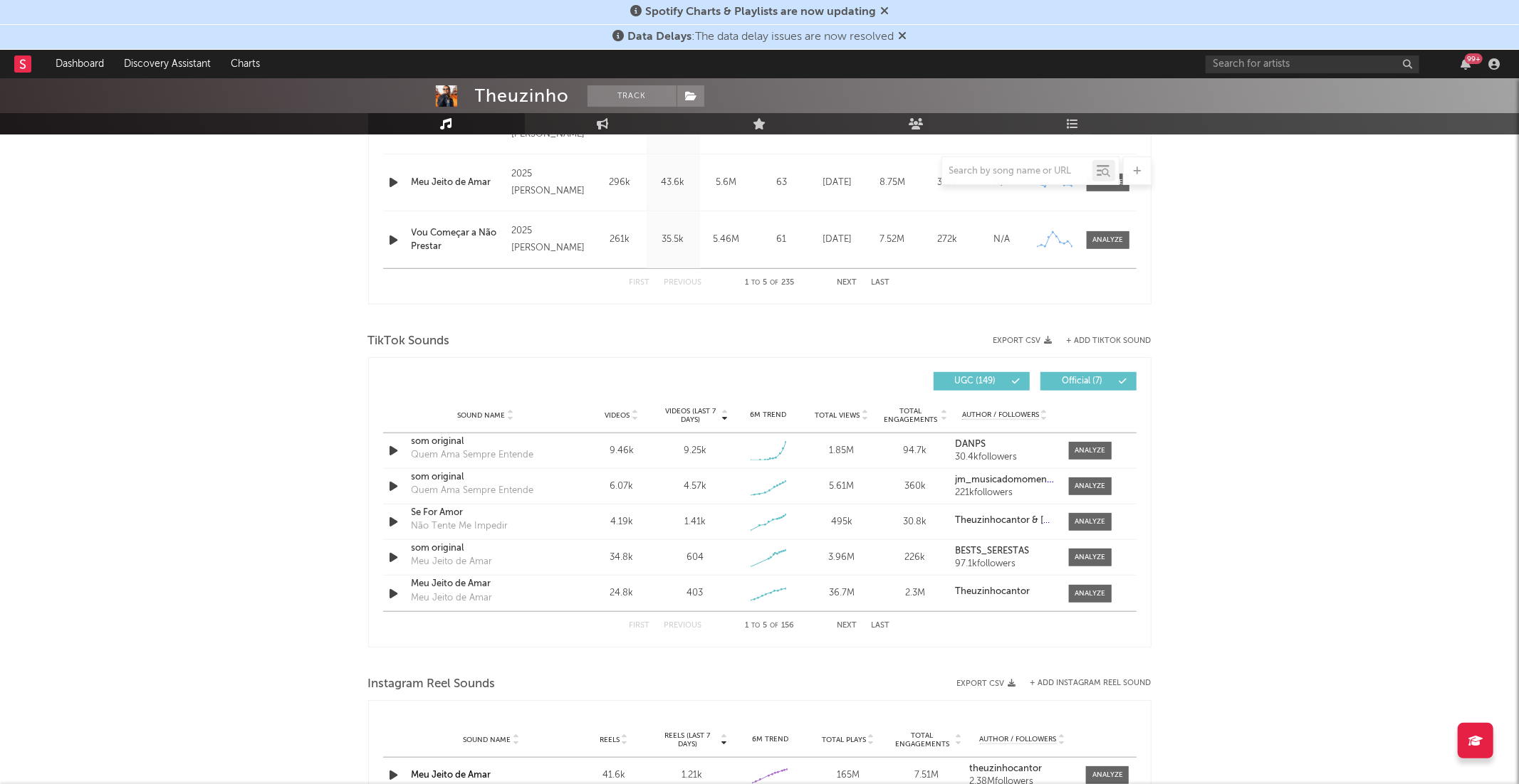
scroll to position [0, 0]
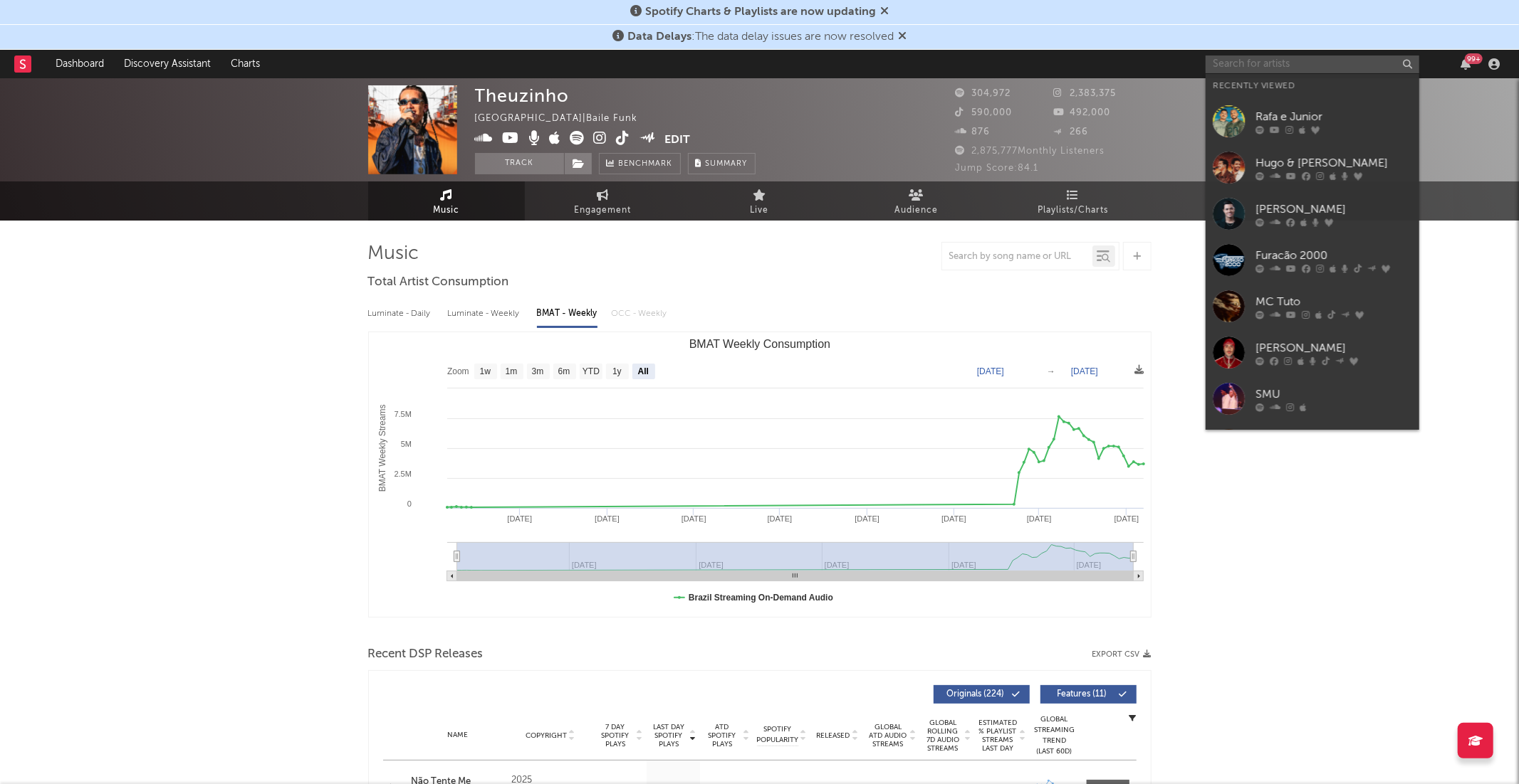
click at [1286, 63] on input "text" at bounding box center [1312, 65] width 214 height 18
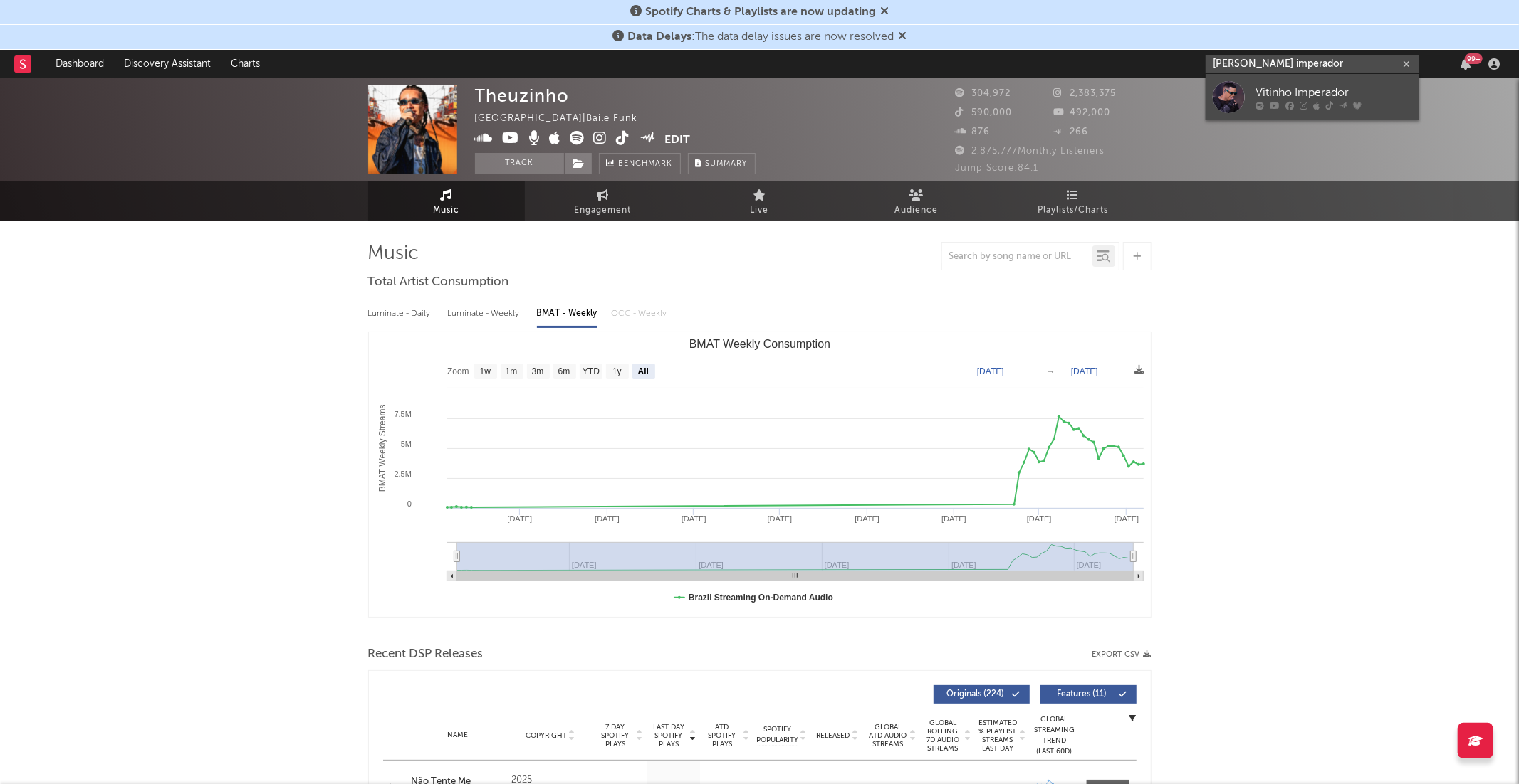
type input "[PERSON_NAME] imperador"
click at [1321, 84] on div "Vitinho Imperador" at bounding box center [1333, 92] width 156 height 17
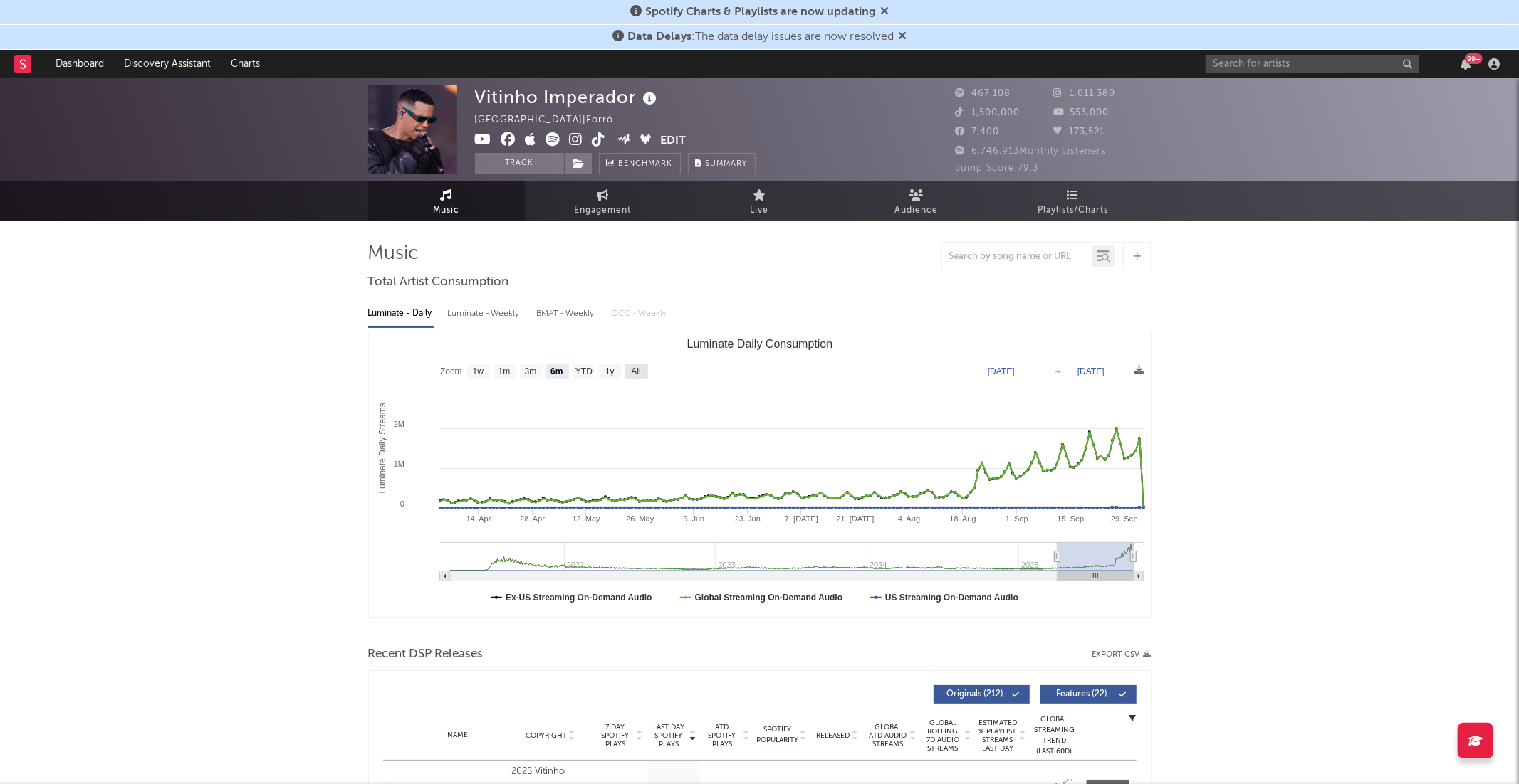
click at [635, 368] on text "All" at bounding box center [635, 372] width 10 height 10
select select "All"
type input "[DATE]"
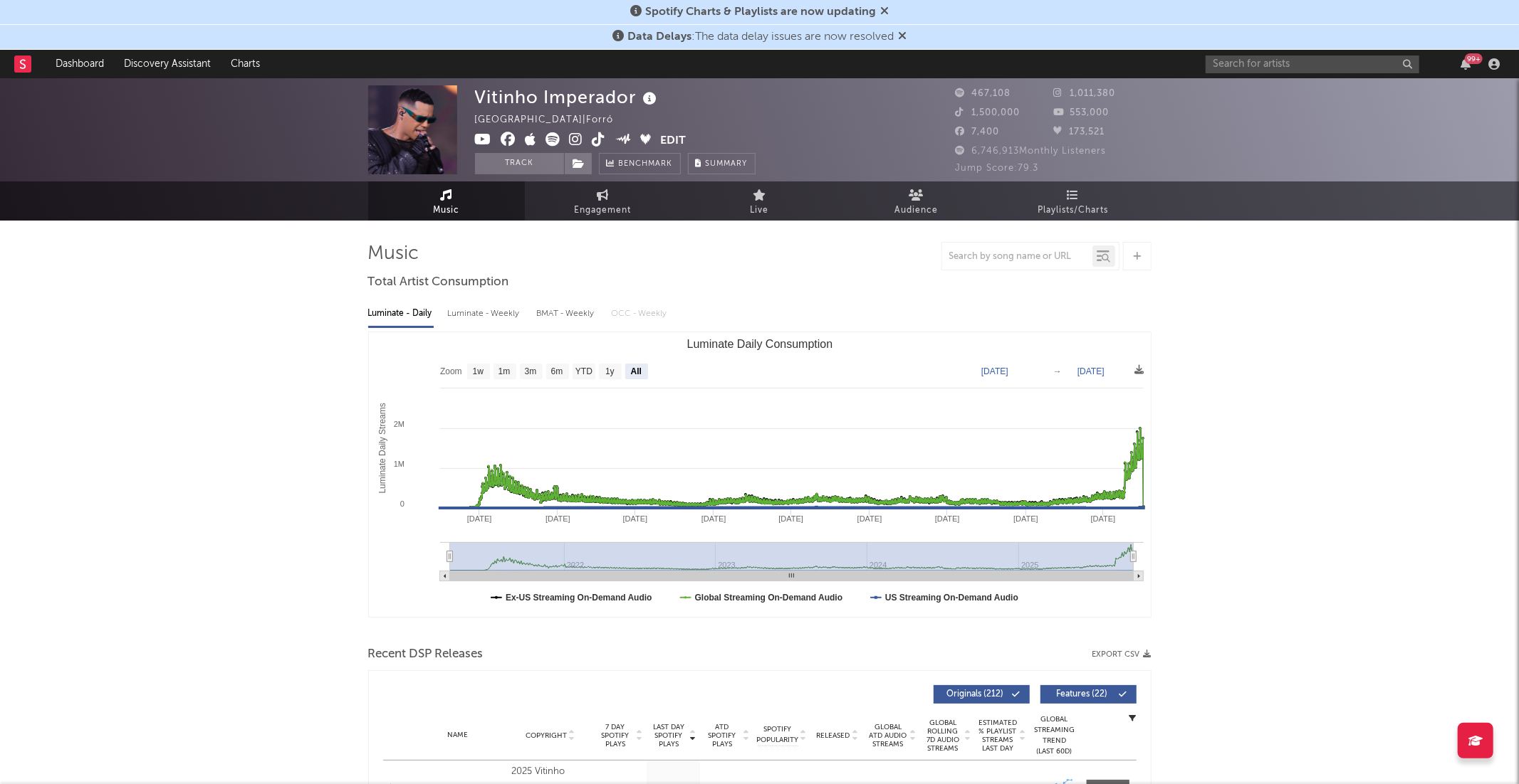
click at [544, 302] on div "BMAT - Weekly" at bounding box center [567, 313] width 60 height 24
select select "6m"
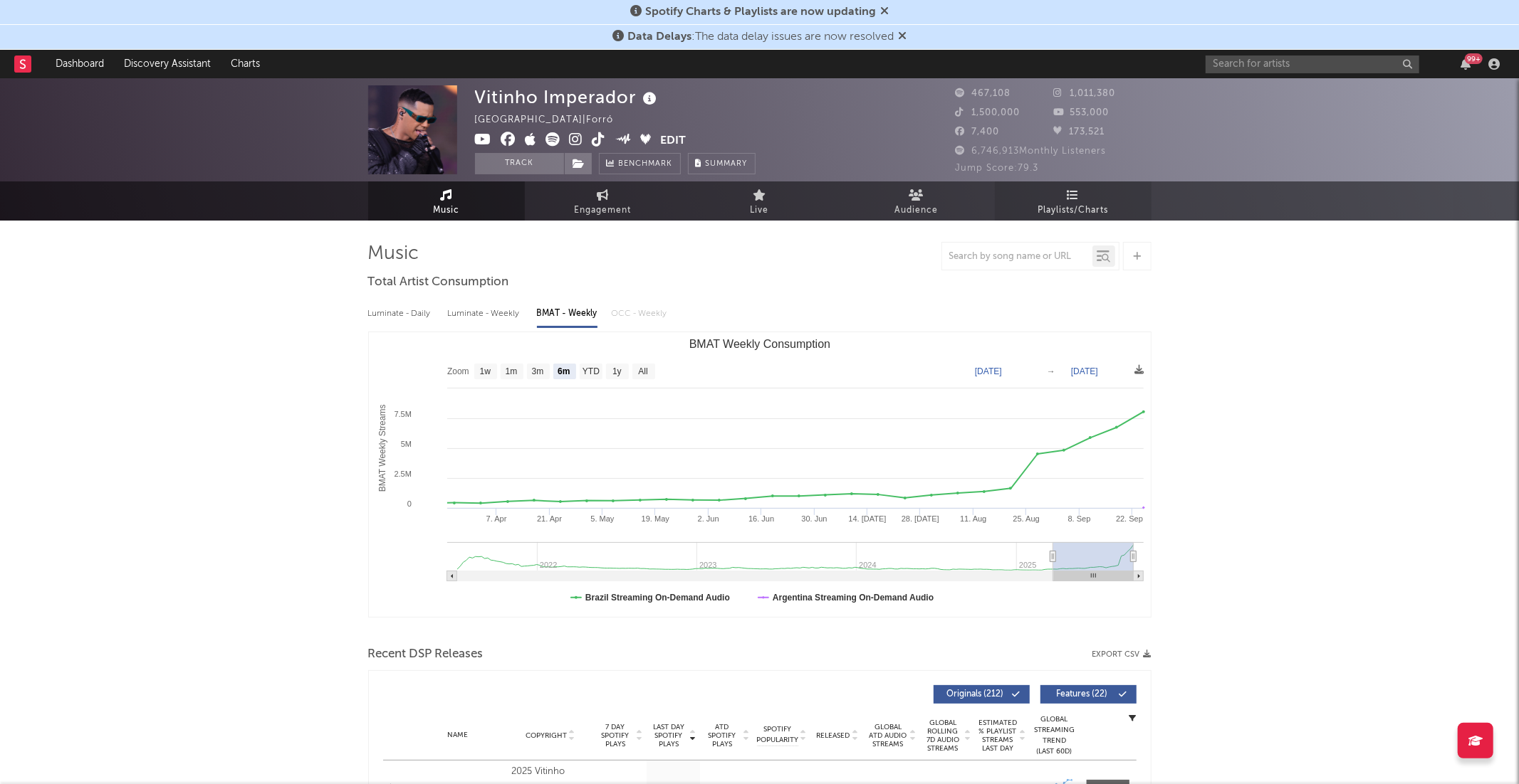
click at [1078, 199] on icon at bounding box center [1072, 195] width 12 height 12
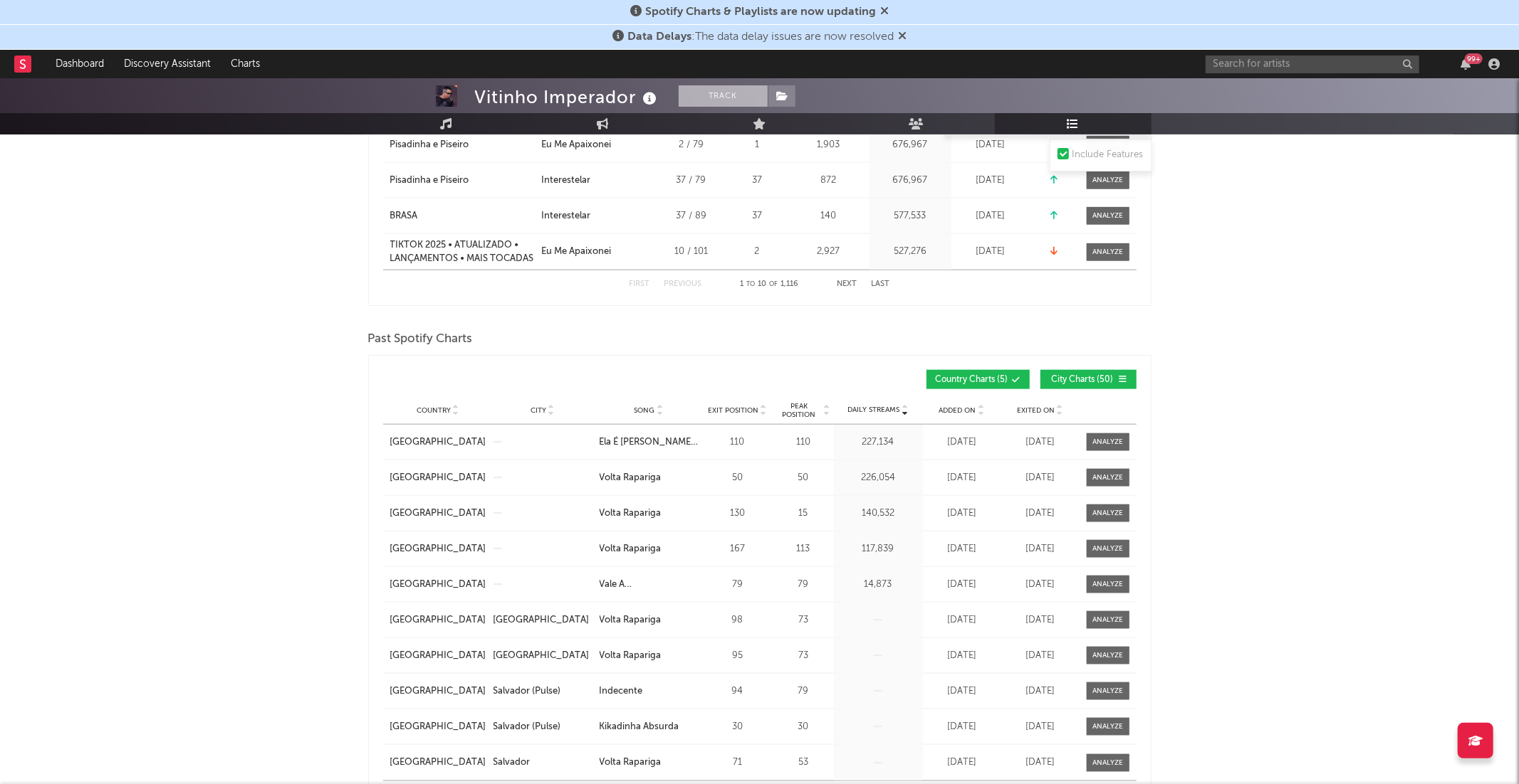
scroll to position [1250, 0]
